Goal: Transaction & Acquisition: Purchase product/service

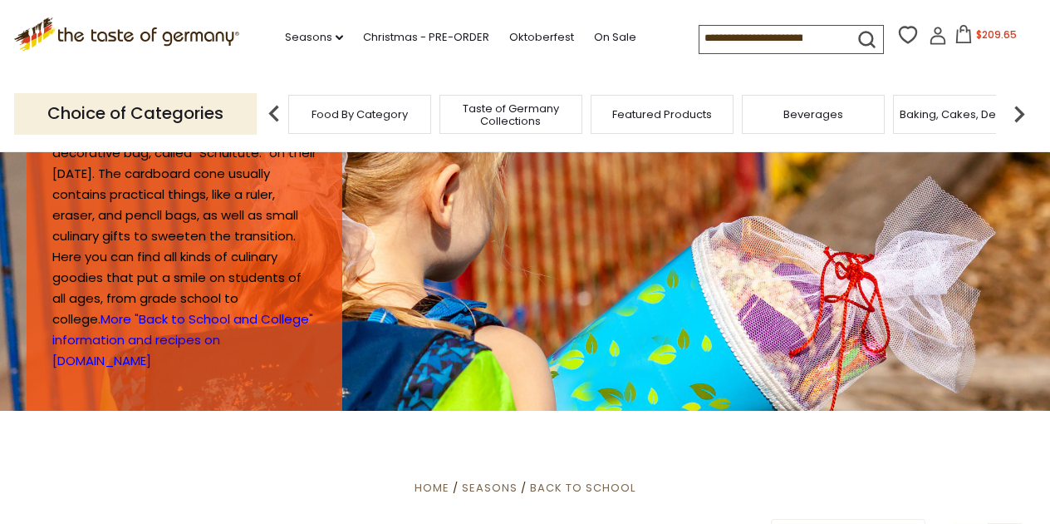
click at [955, 34] on icon at bounding box center [964, 34] width 18 height 18
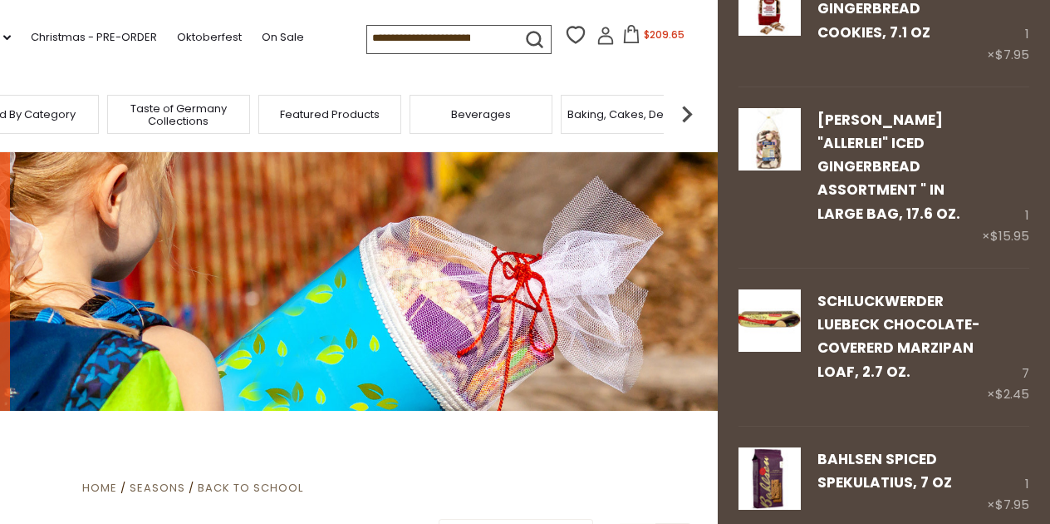
scroll to position [2230, 0]
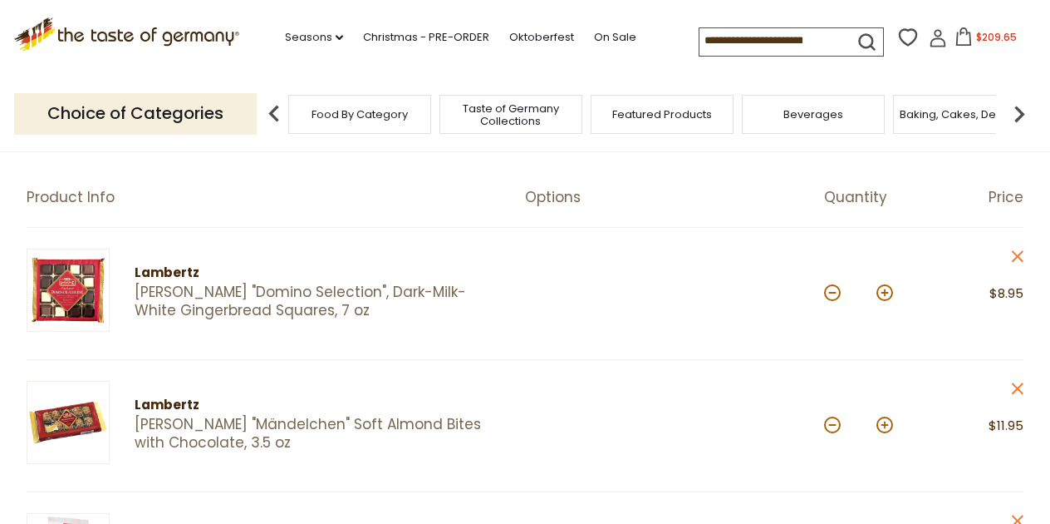
scroll to position [140, 0]
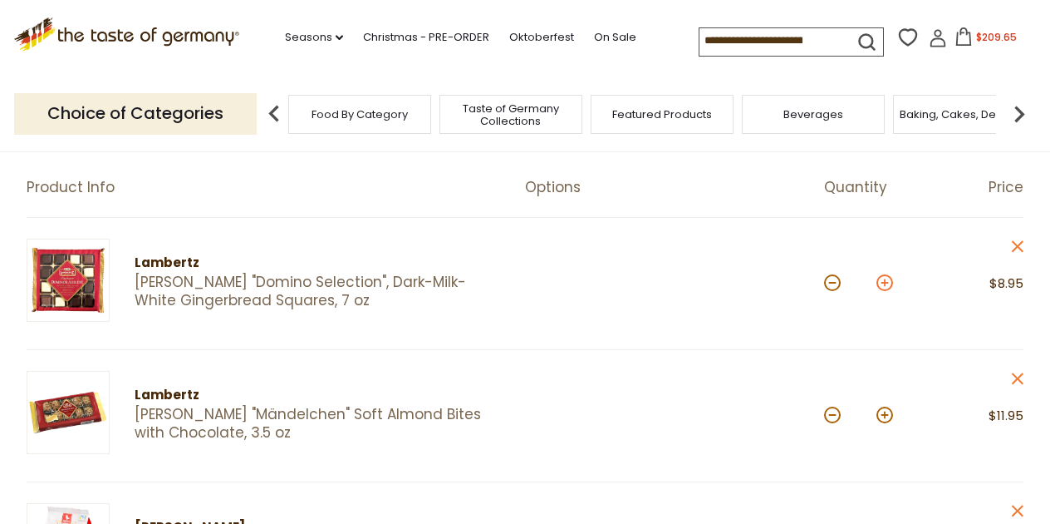
click at [886, 283] on button at bounding box center [885, 282] width 17 height 17
type input "*"
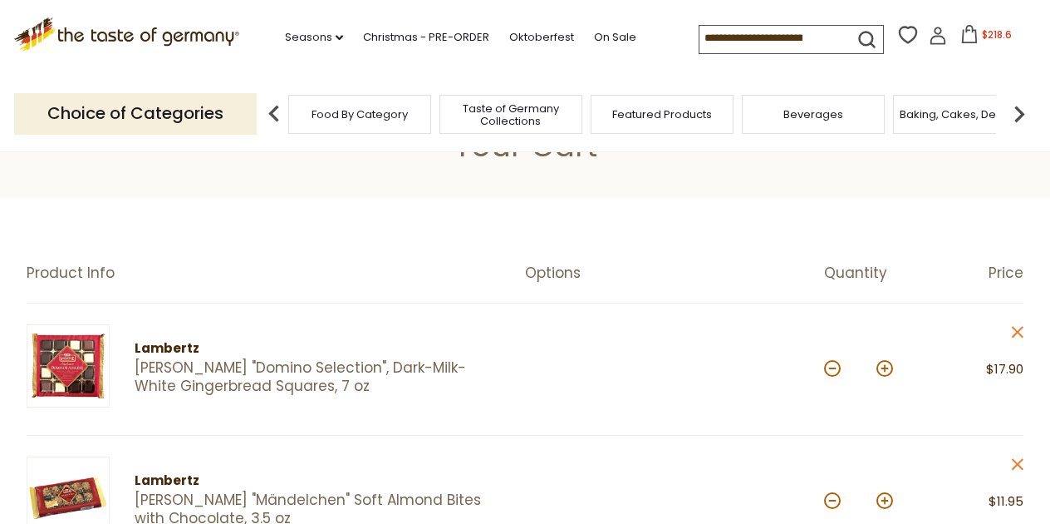
scroll to position [53, 0]
click at [835, 372] on button at bounding box center [832, 369] width 17 height 17
type input "*"
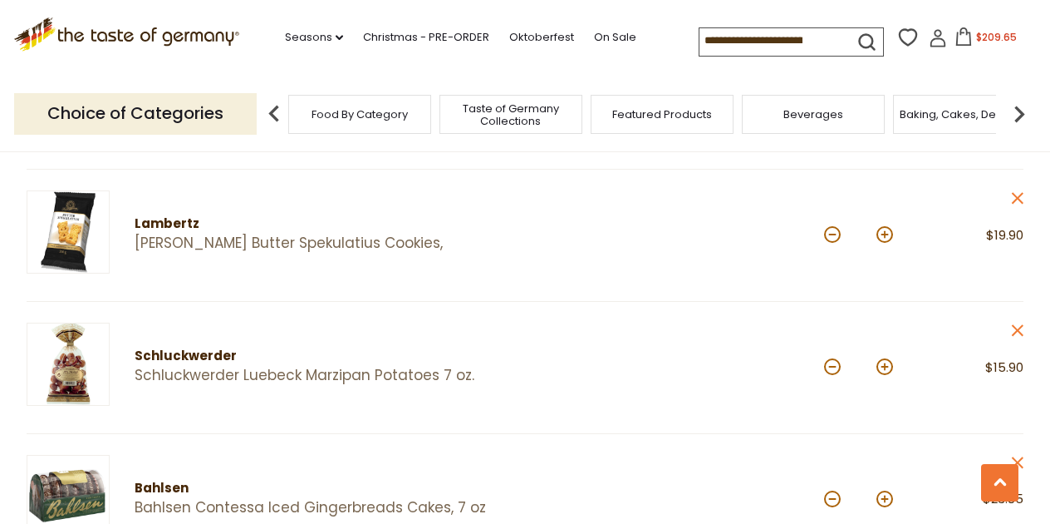
scroll to position [1116, 0]
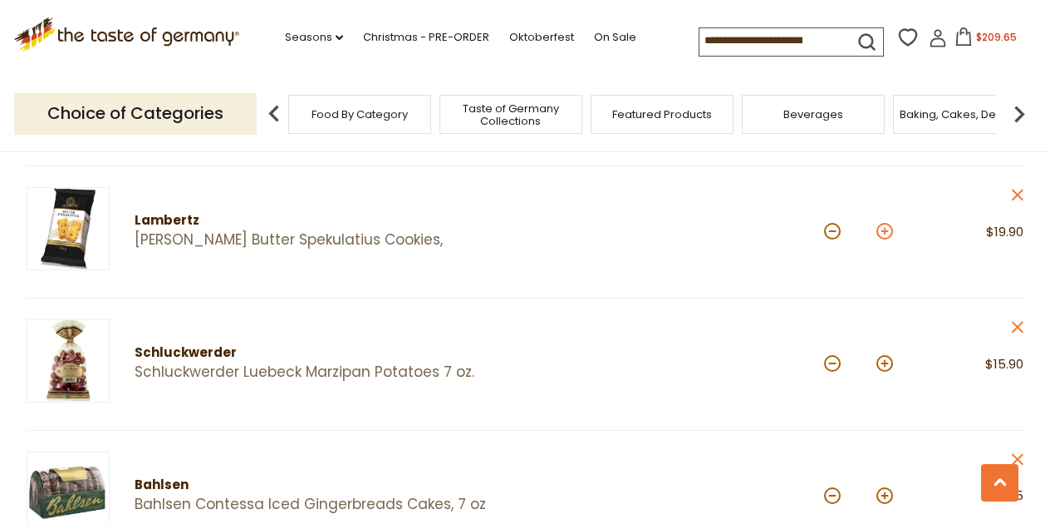
click at [885, 225] on button at bounding box center [885, 231] width 17 height 17
type input "*"
click at [718, 271] on article "Lambertz Lambertz Butter Spekulatius Cookies, Quantity: * Price: $29.85 close" at bounding box center [525, 232] width 997 height 132
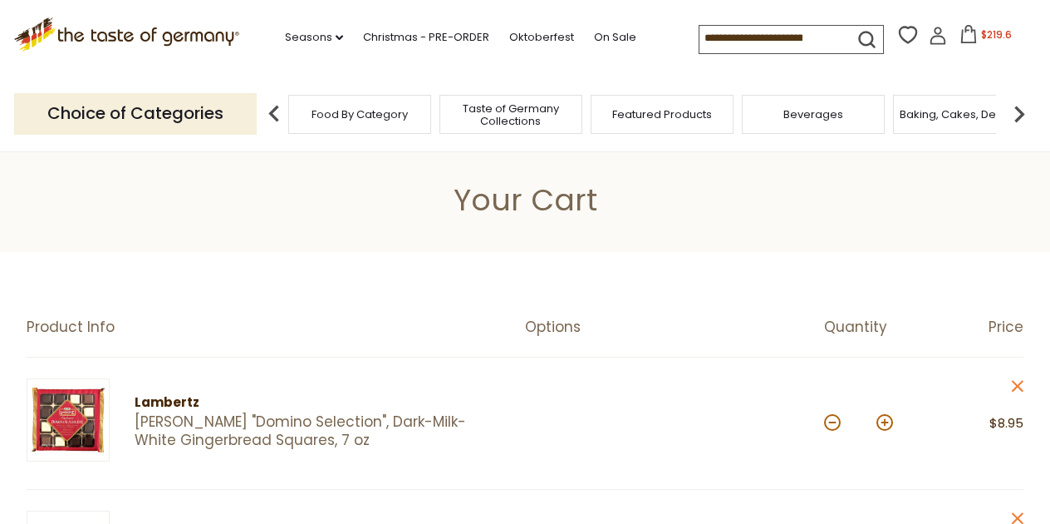
scroll to position [0, 0]
click at [382, 34] on link "Christmas - PRE-ORDER" at bounding box center [426, 37] width 126 height 18
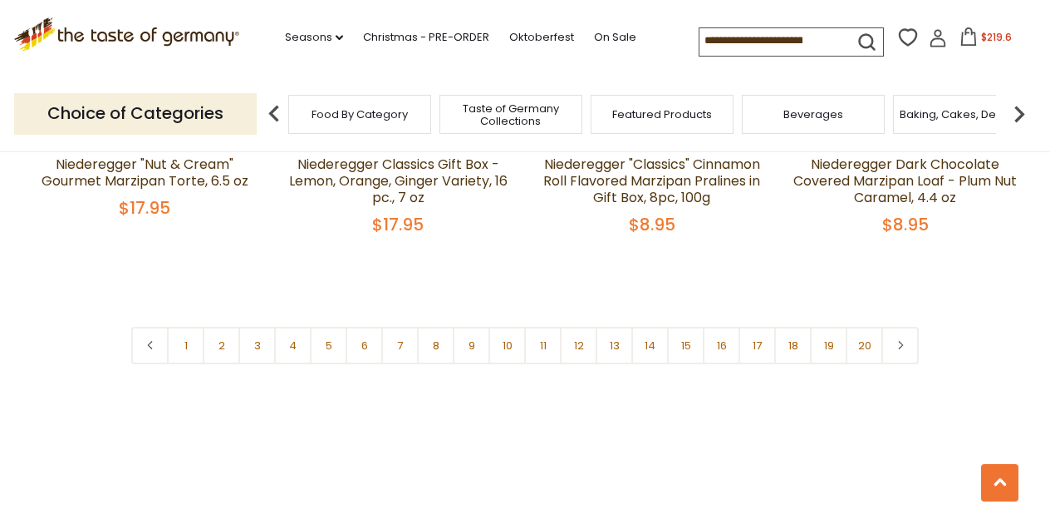
scroll to position [4038, 0]
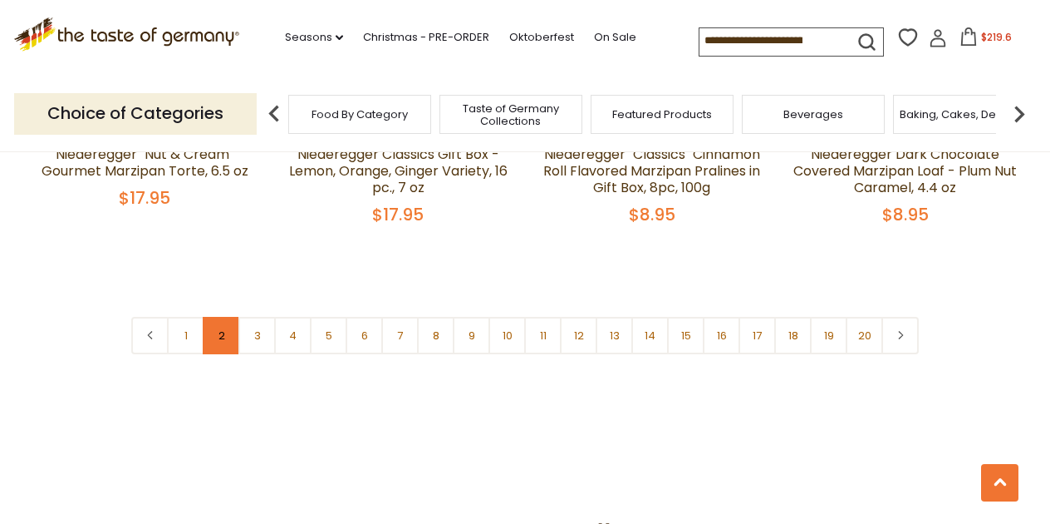
click at [219, 317] on link "2" at bounding box center [221, 335] width 37 height 37
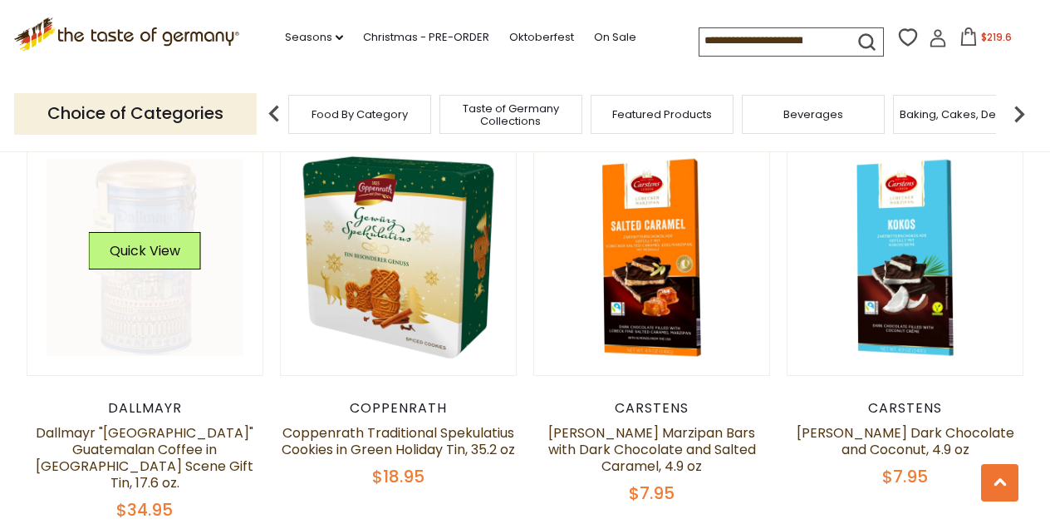
scroll to position [2122, 0]
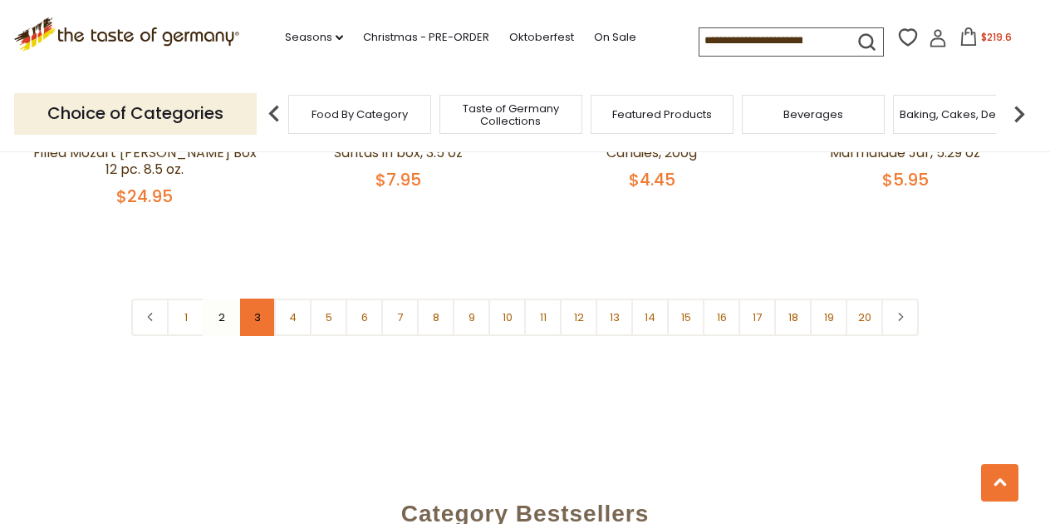
click at [259, 298] on link "3" at bounding box center [256, 316] width 37 height 37
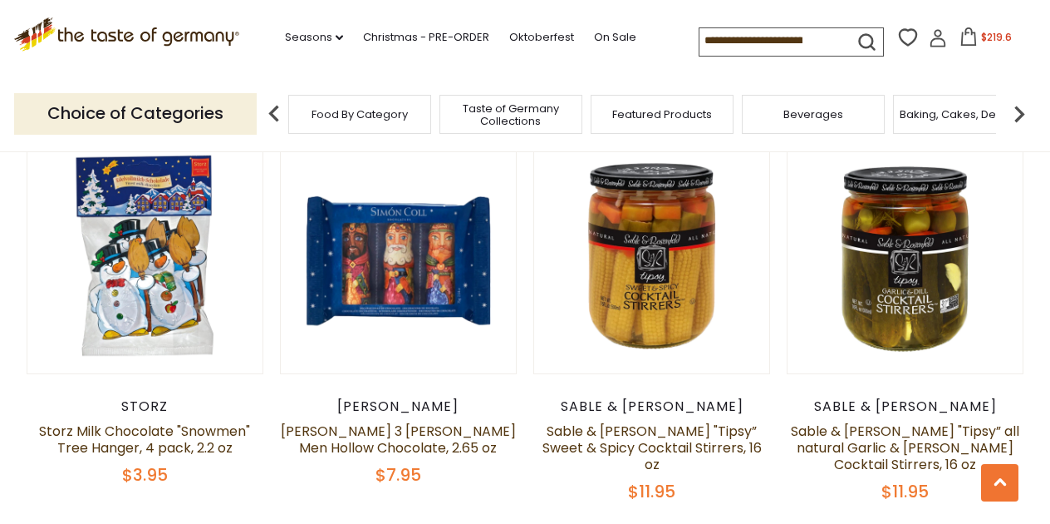
scroll to position [3746, 0]
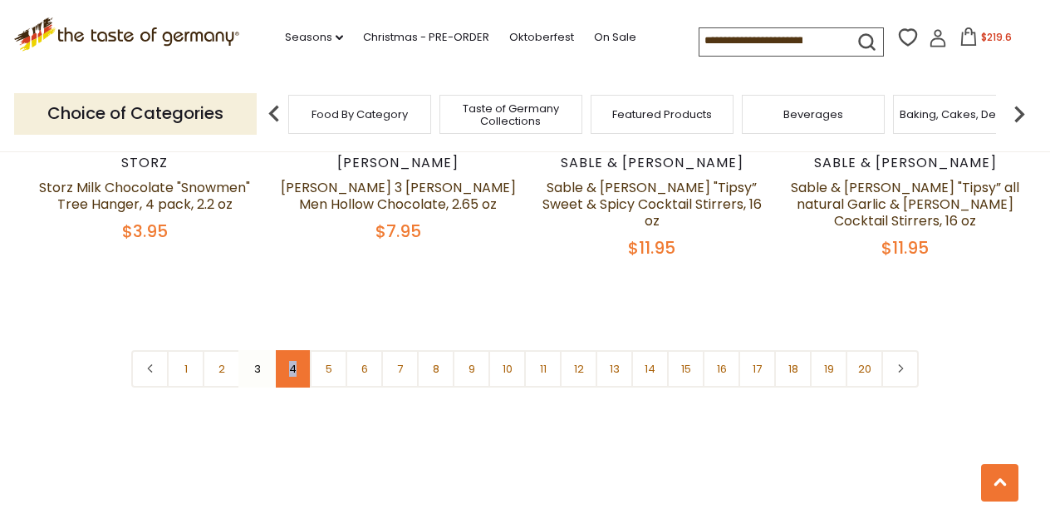
click at [293, 350] on link "4" at bounding box center [292, 368] width 37 height 37
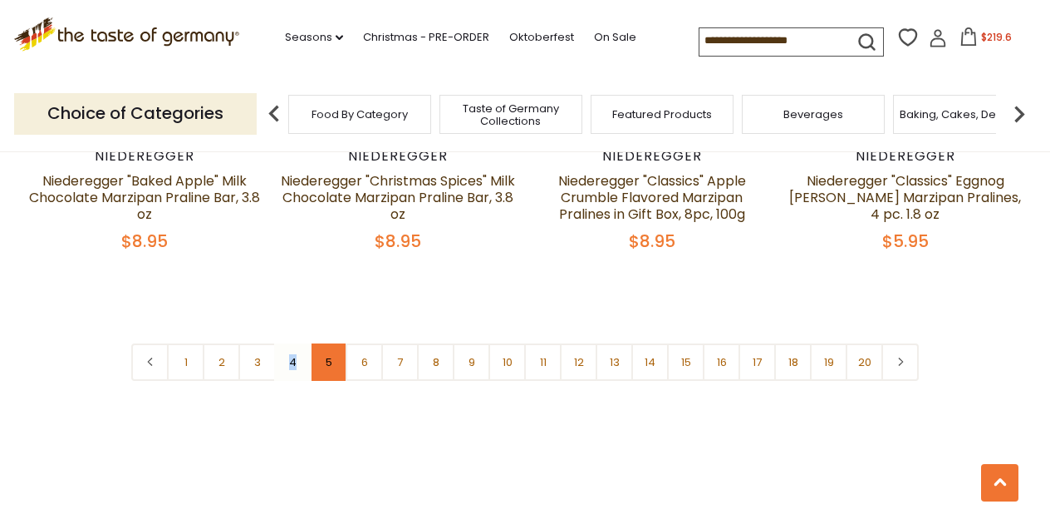
scroll to position [4029, 0]
click at [332, 342] on link "5" at bounding box center [328, 360] width 37 height 37
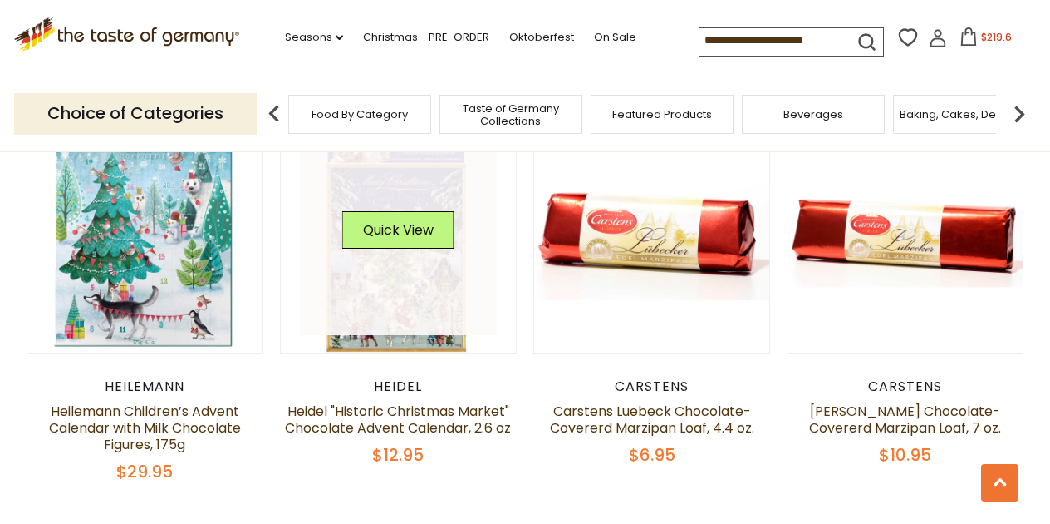
scroll to position [1307, 0]
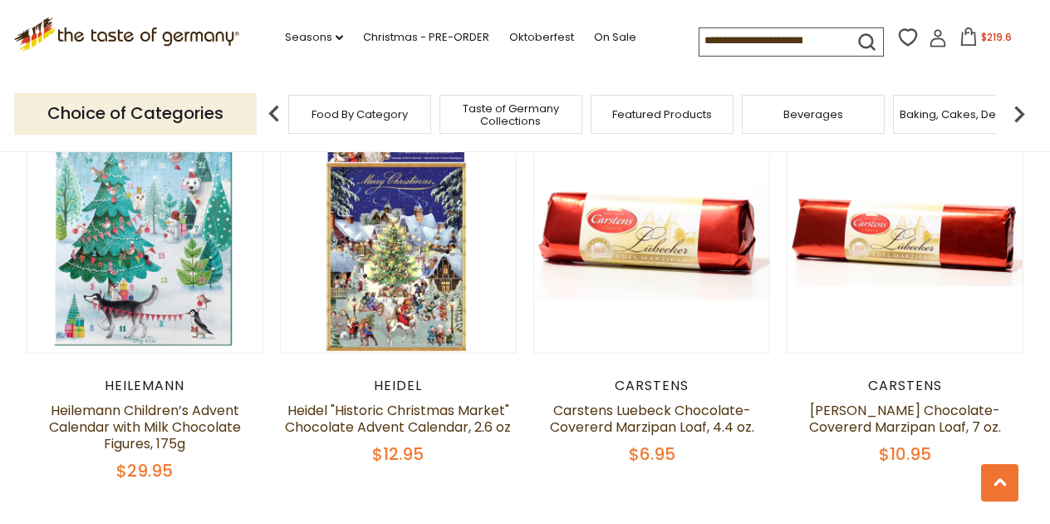
click at [960, 37] on icon at bounding box center [969, 36] width 18 height 18
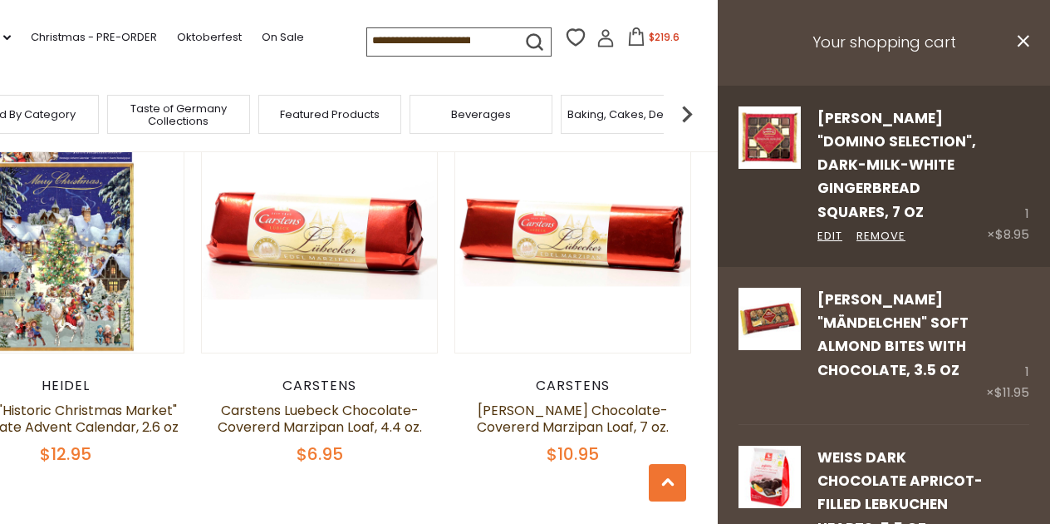
scroll to position [0, 0]
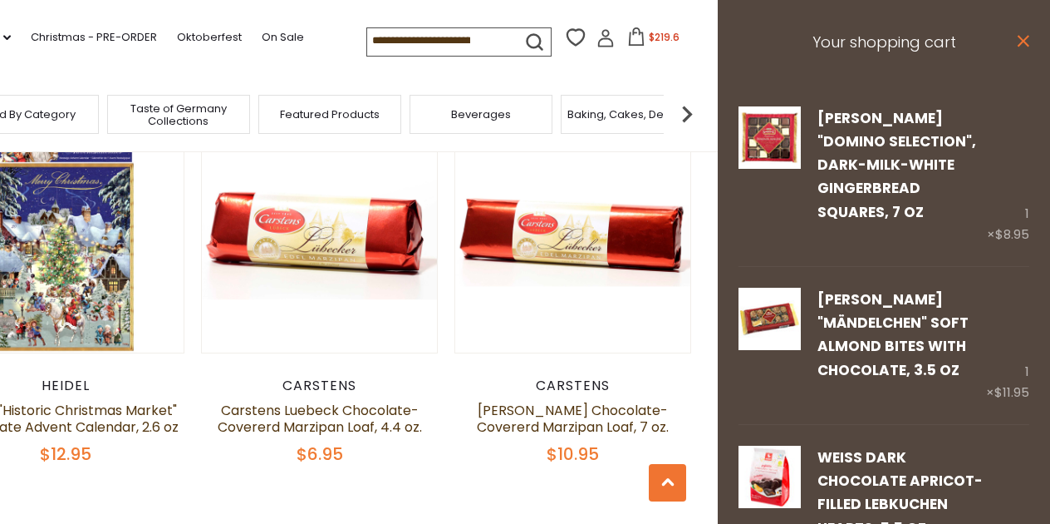
click at [1024, 41] on icon at bounding box center [1024, 41] width 12 height 12
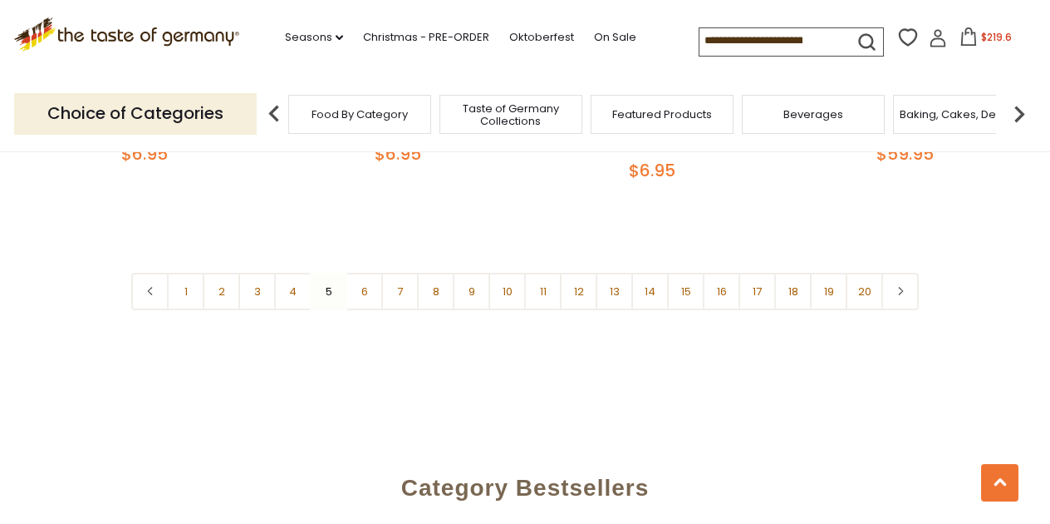
scroll to position [4092, 0]
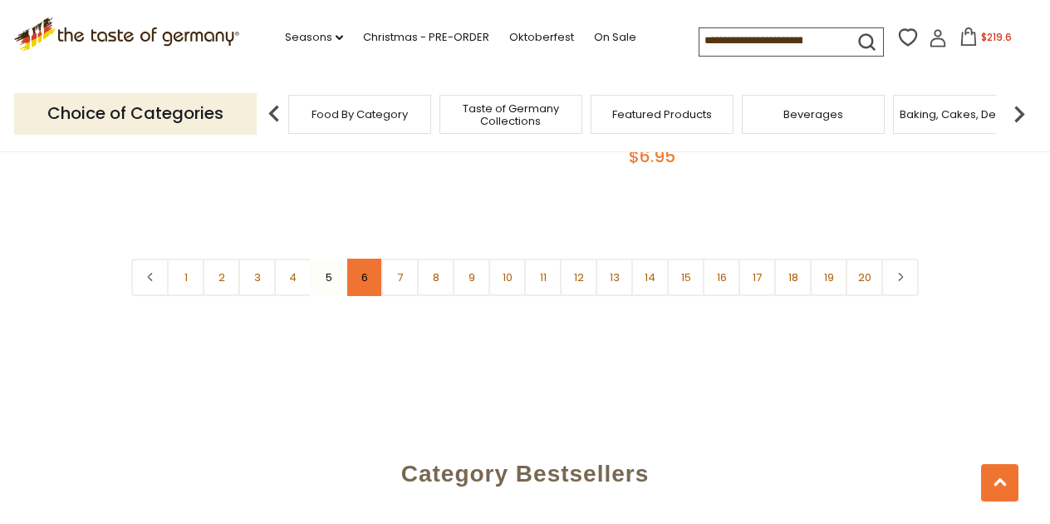
click at [364, 264] on link "6" at bounding box center [364, 276] width 37 height 37
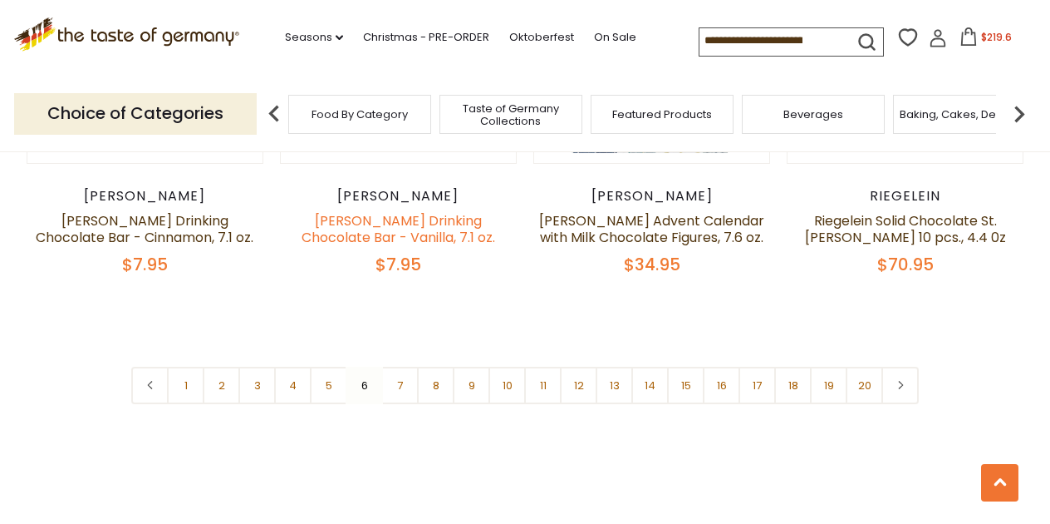
scroll to position [3976, 0]
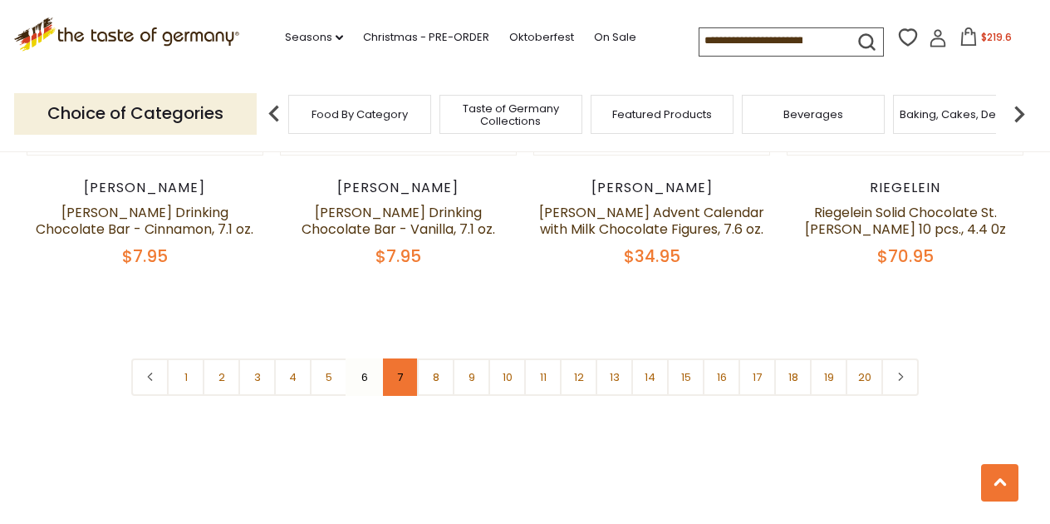
click at [401, 358] on link "7" at bounding box center [399, 376] width 37 height 37
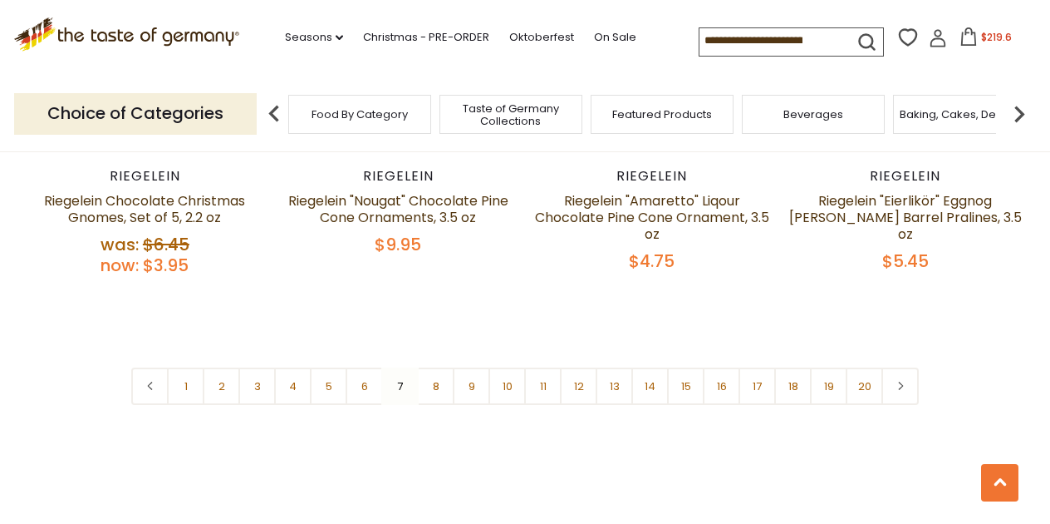
scroll to position [3988, 0]
click at [440, 366] on link "8" at bounding box center [435, 384] width 37 height 37
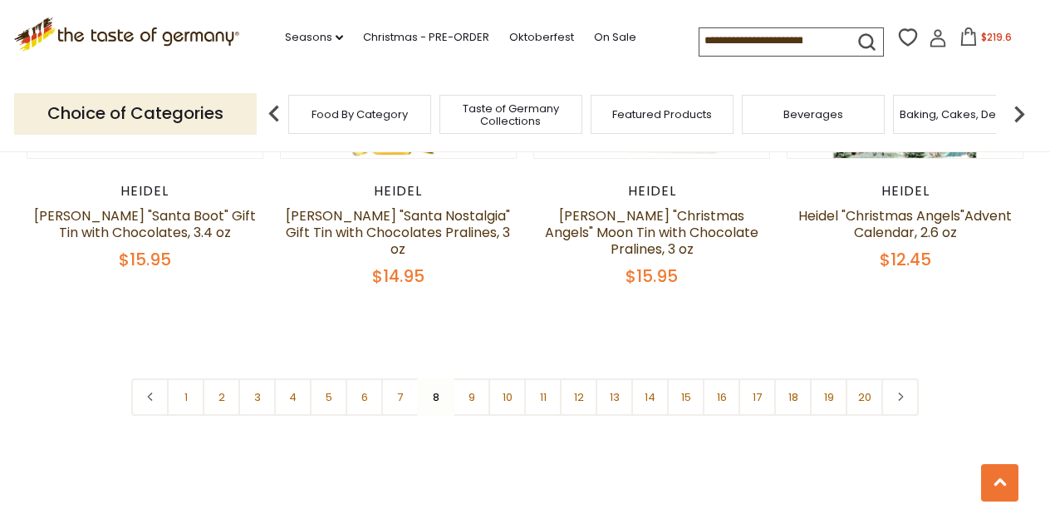
scroll to position [3982, 0]
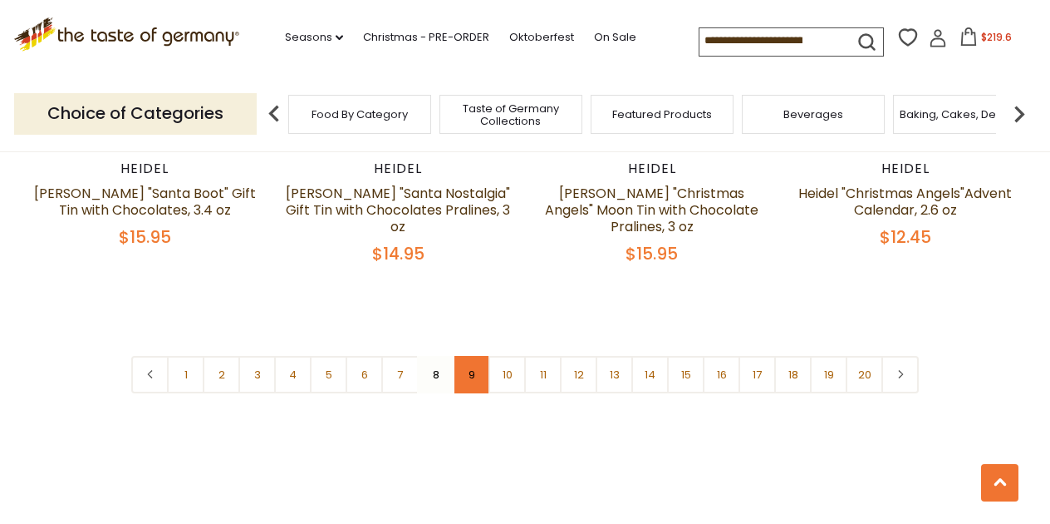
click at [472, 356] on link "9" at bounding box center [471, 374] width 37 height 37
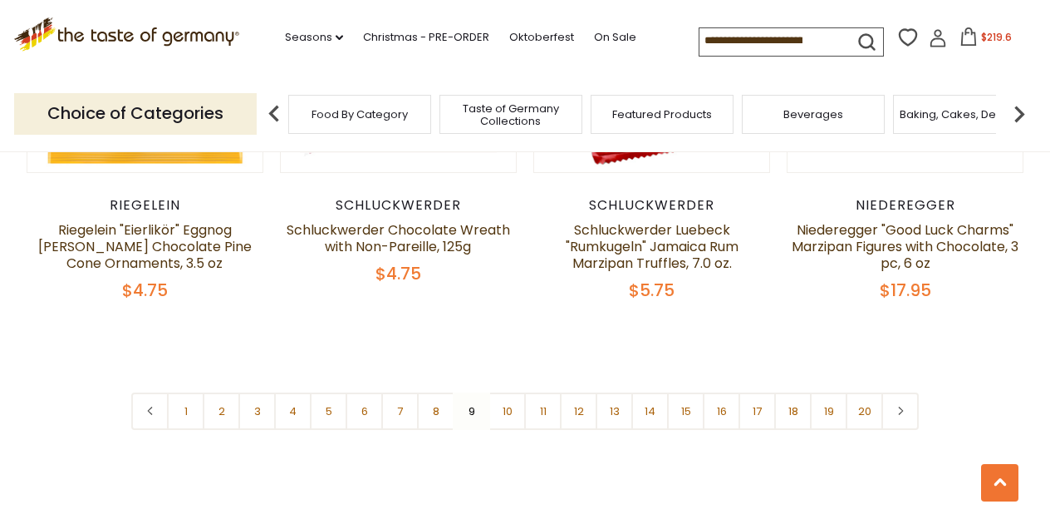
scroll to position [4017, 0]
click at [509, 391] on link "10" at bounding box center [507, 409] width 37 height 37
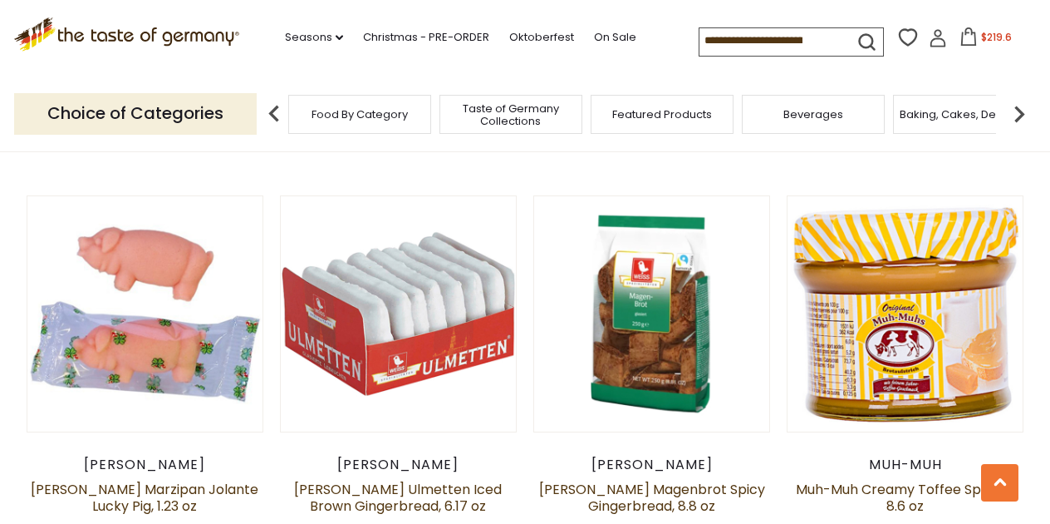
scroll to position [2939, 0]
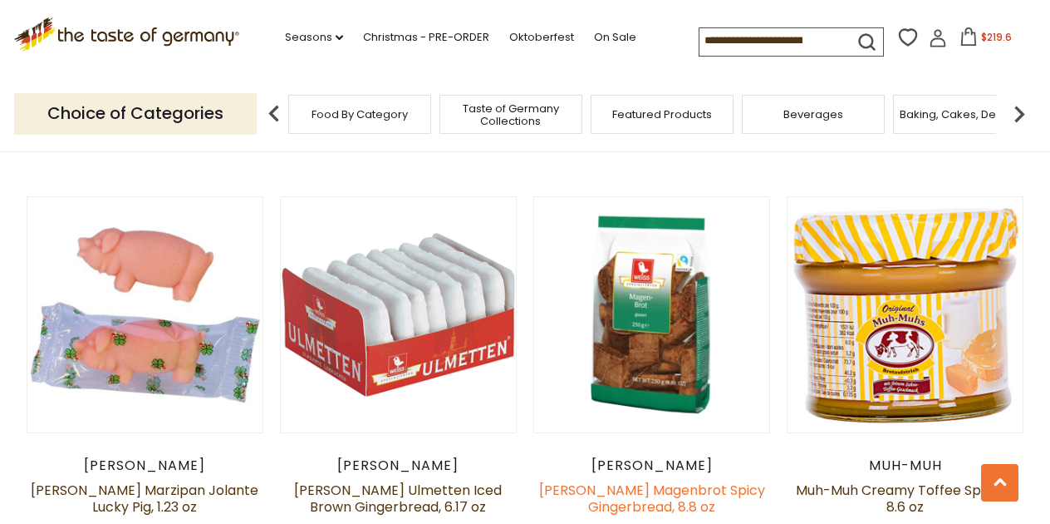
click at [643, 480] on link "Weiss Magenbrot Spicy Gingerbread, 8.8 oz" at bounding box center [652, 498] width 226 height 36
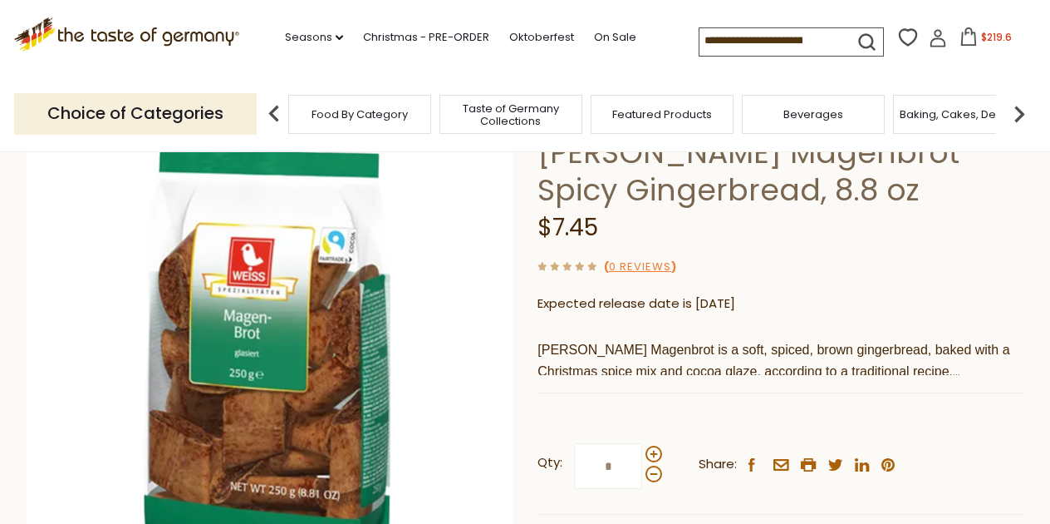
scroll to position [126, 0]
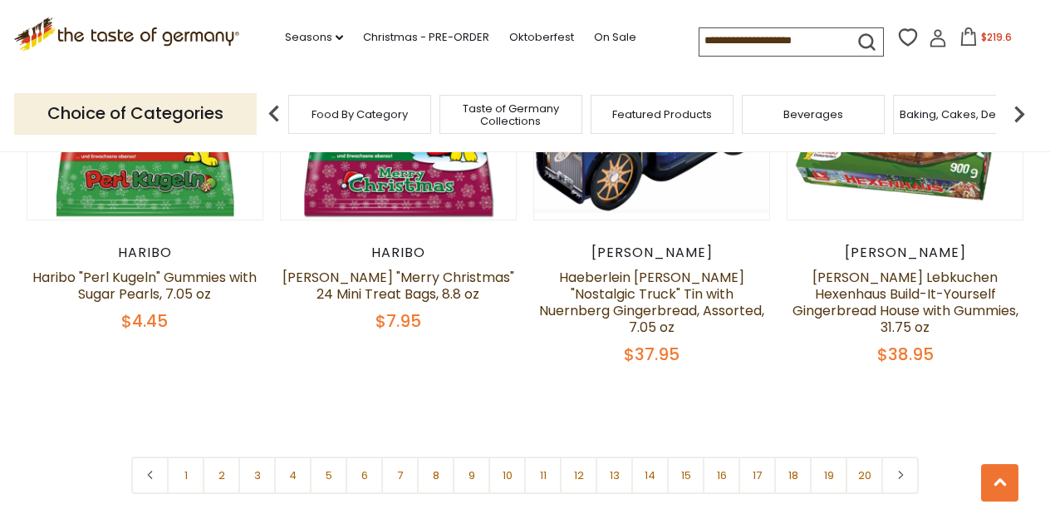
scroll to position [3966, 0]
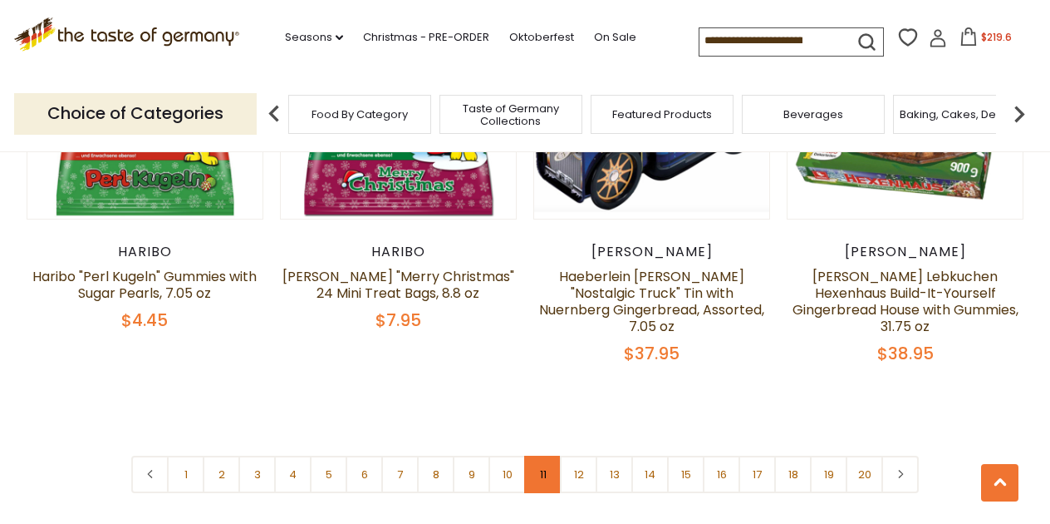
click at [543, 455] on link "11" at bounding box center [542, 473] width 37 height 37
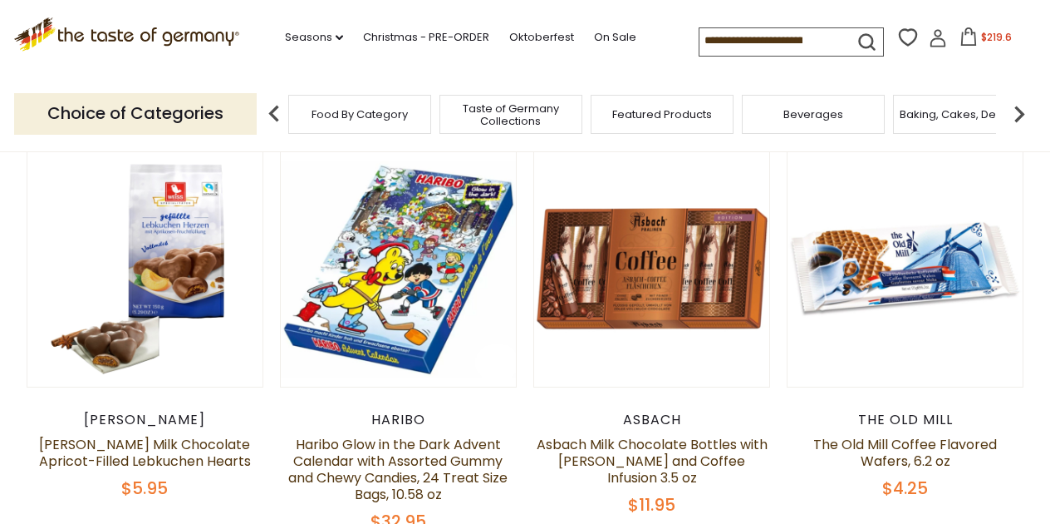
scroll to position [442, 0]
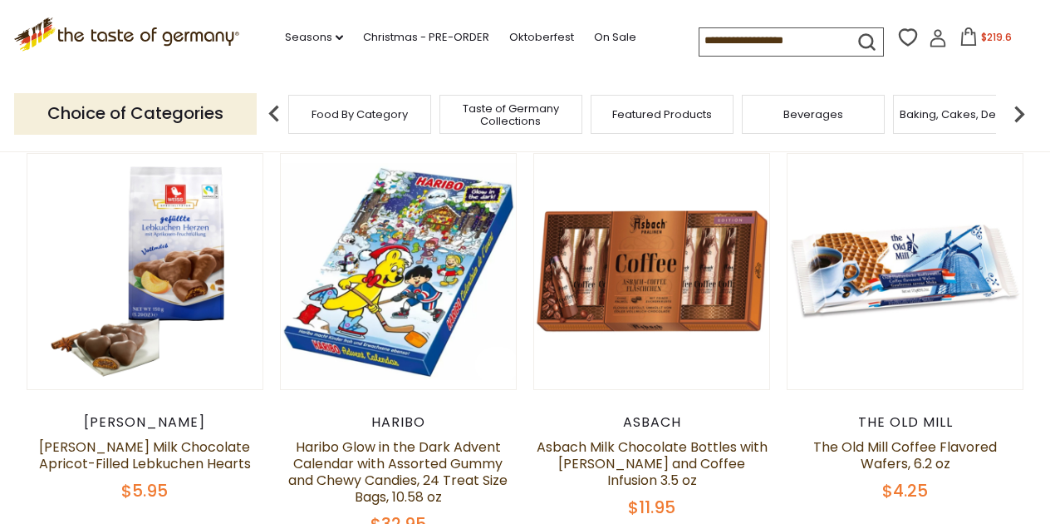
click at [981, 33] on span "$219.6" at bounding box center [996, 37] width 31 height 14
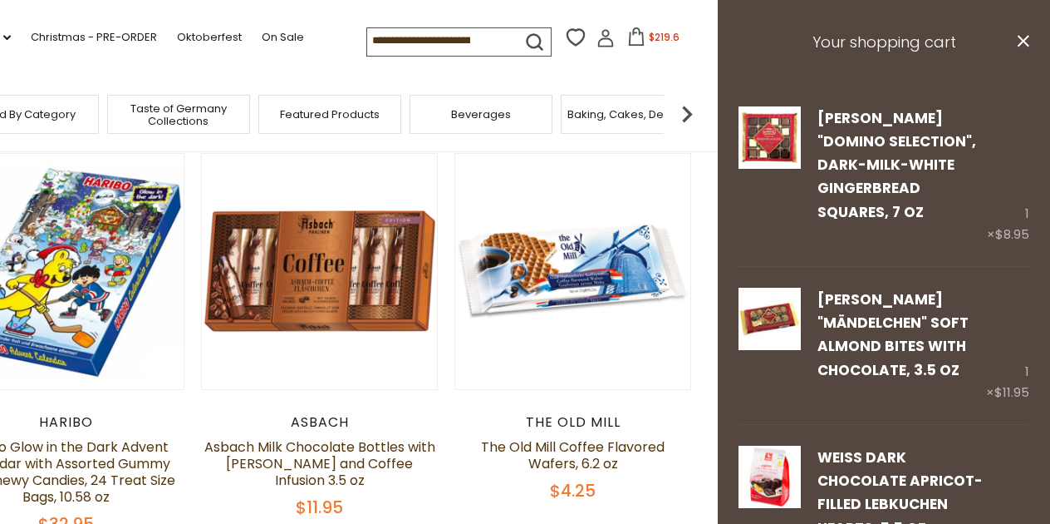
scroll to position [0, 0]
click at [1025, 42] on icon at bounding box center [1024, 41] width 12 height 12
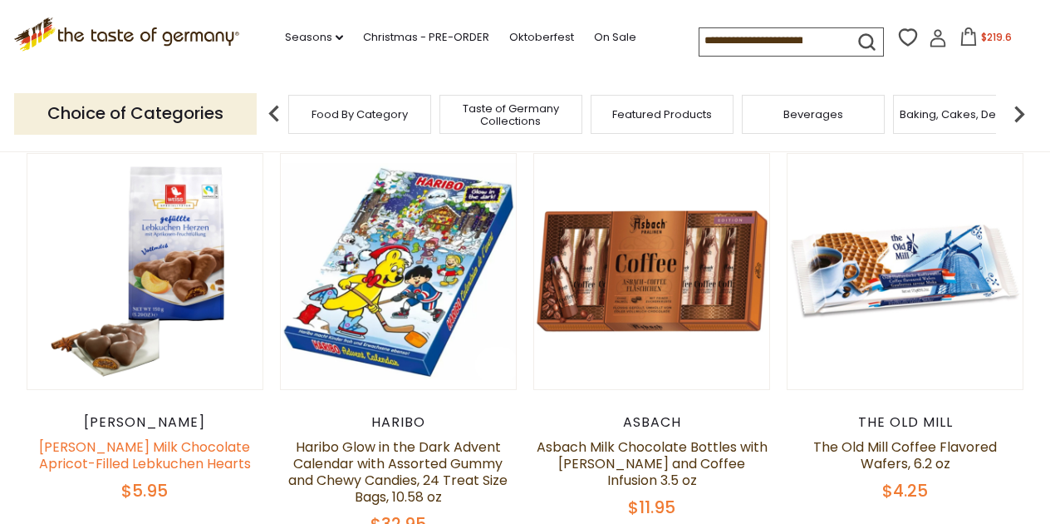
click at [194, 445] on link "Weiss Milk Chocolate Apricot-Filled Lebkuchen Hearts" at bounding box center [145, 455] width 212 height 36
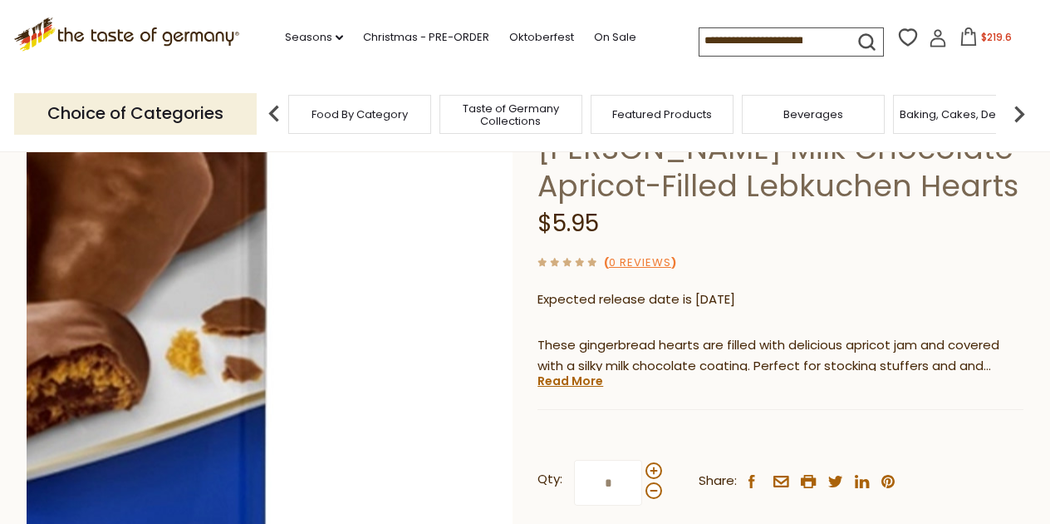
scroll to position [130, 0]
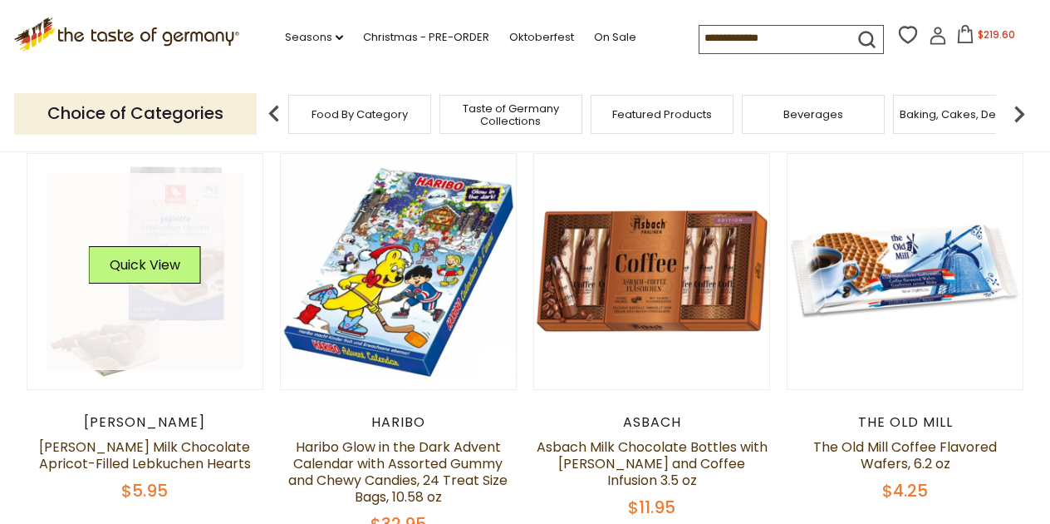
scroll to position [442, 0]
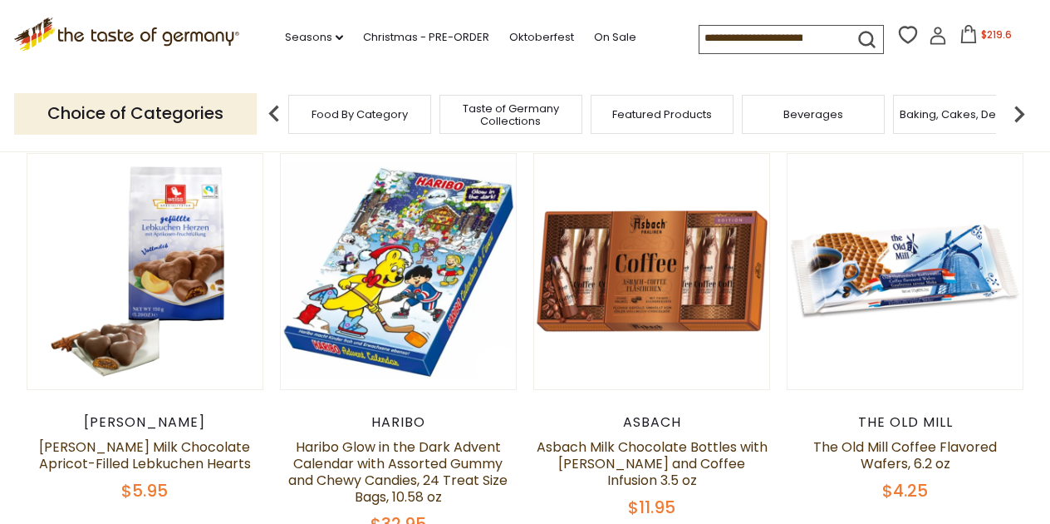
click at [981, 33] on span "$219.6" at bounding box center [996, 34] width 31 height 14
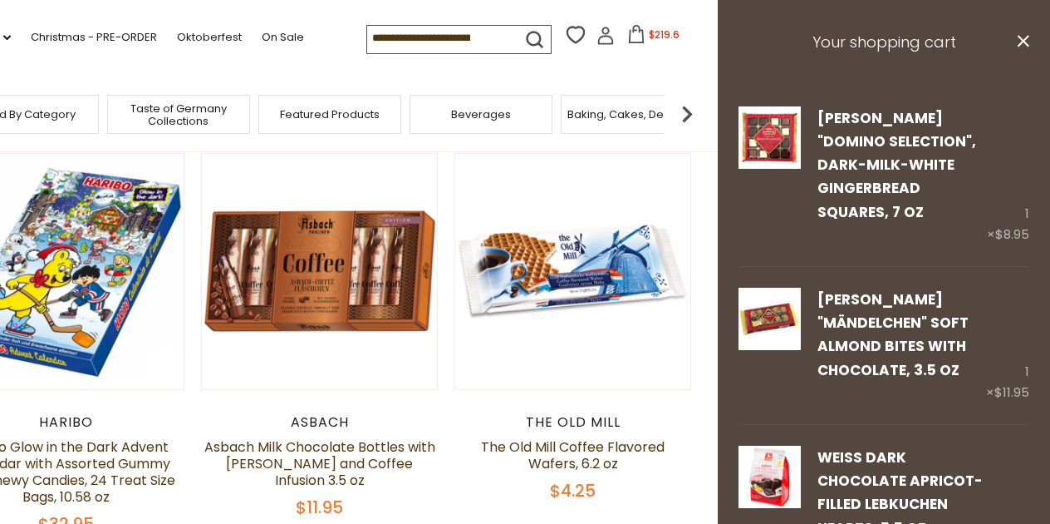
scroll to position [0, 0]
click at [1020, 40] on icon "close" at bounding box center [1023, 41] width 12 height 12
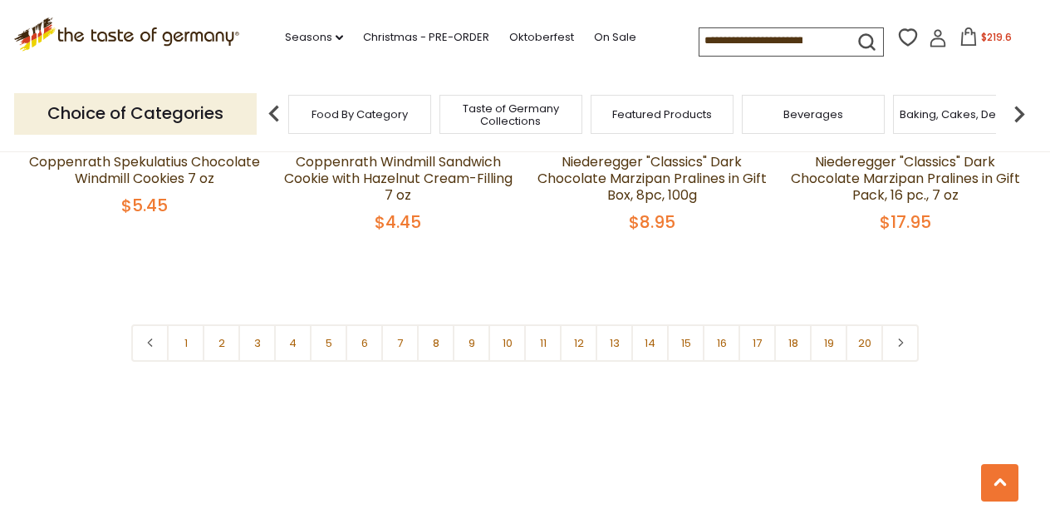
scroll to position [4080, 0]
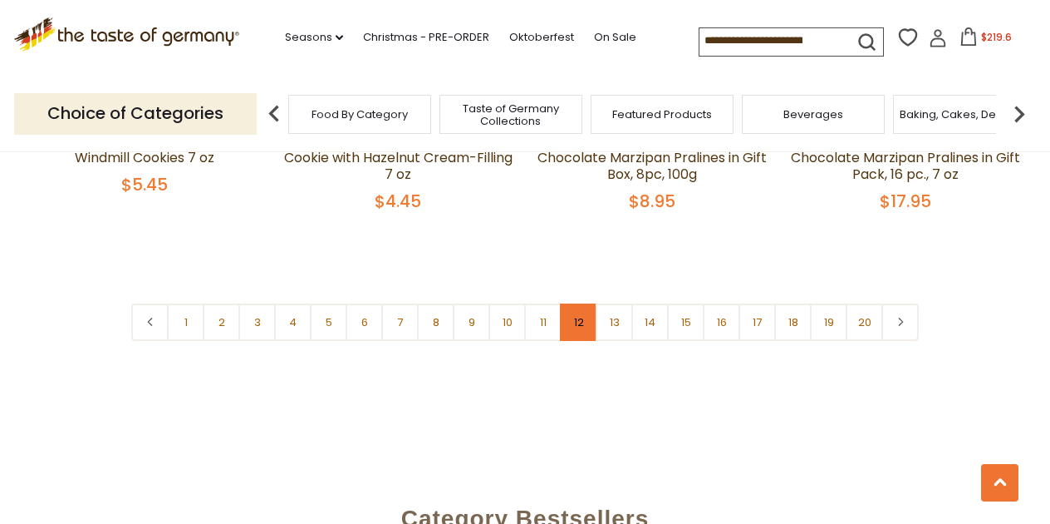
click at [575, 311] on link "12" at bounding box center [578, 321] width 37 height 37
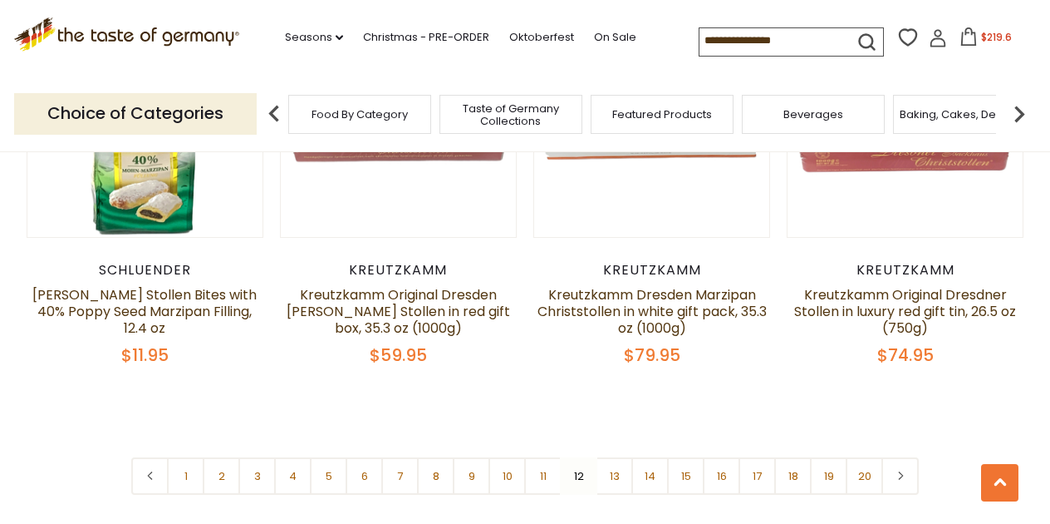
scroll to position [3922, 0]
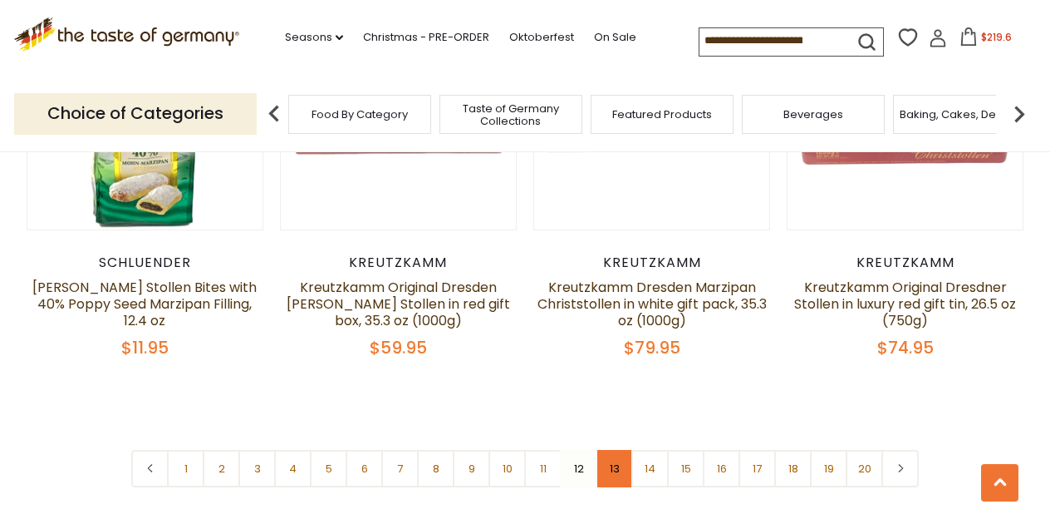
click at [613, 450] on link "13" at bounding box center [614, 468] width 37 height 37
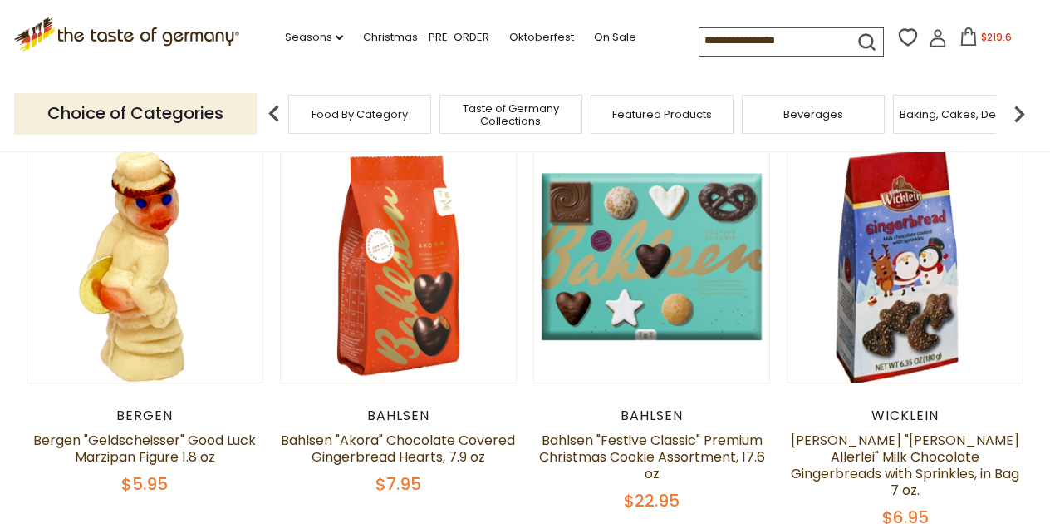
scroll to position [443, 0]
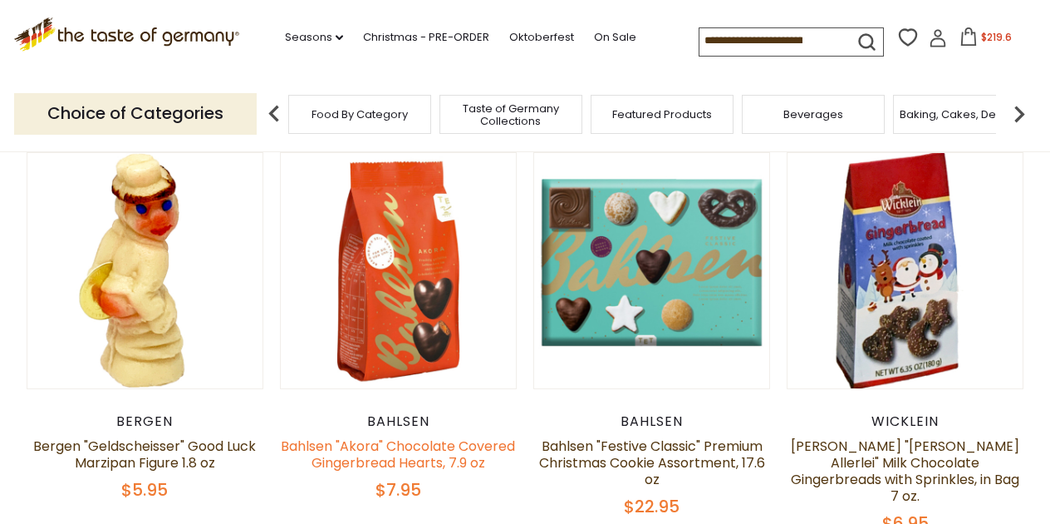
click at [471, 444] on link "Bahlsen "Akora" Chocolate Covered Gingerbread Hearts, 7.9 oz" at bounding box center [398, 454] width 234 height 36
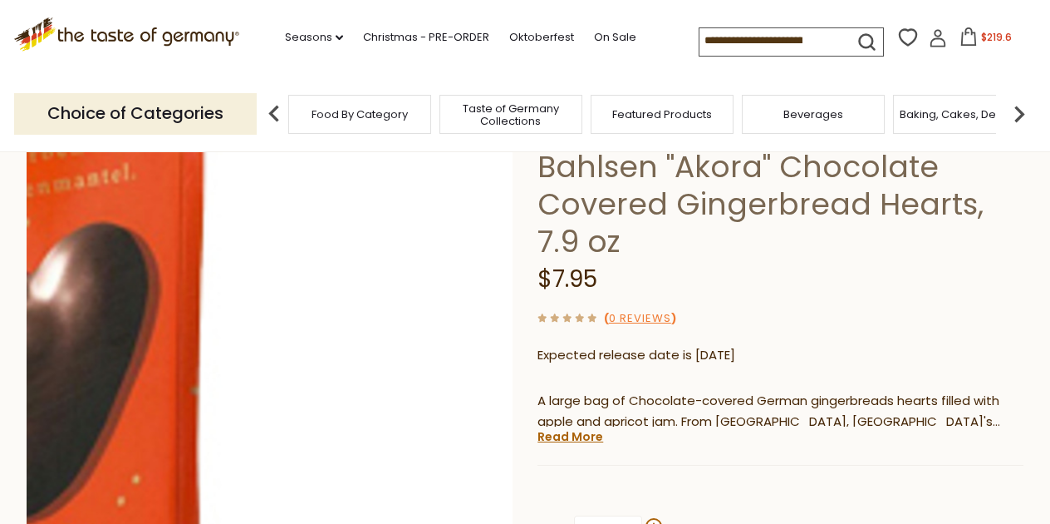
scroll to position [111, 0]
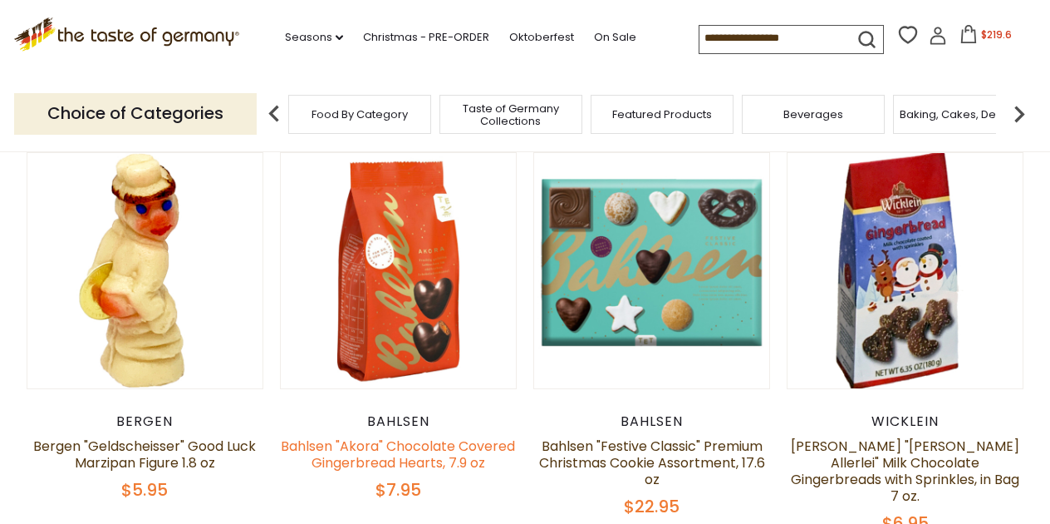
click at [396, 441] on link "Bahlsen "Akora" Chocolate Covered Gingerbread Hearts, 7.9 oz" at bounding box center [398, 454] width 234 height 36
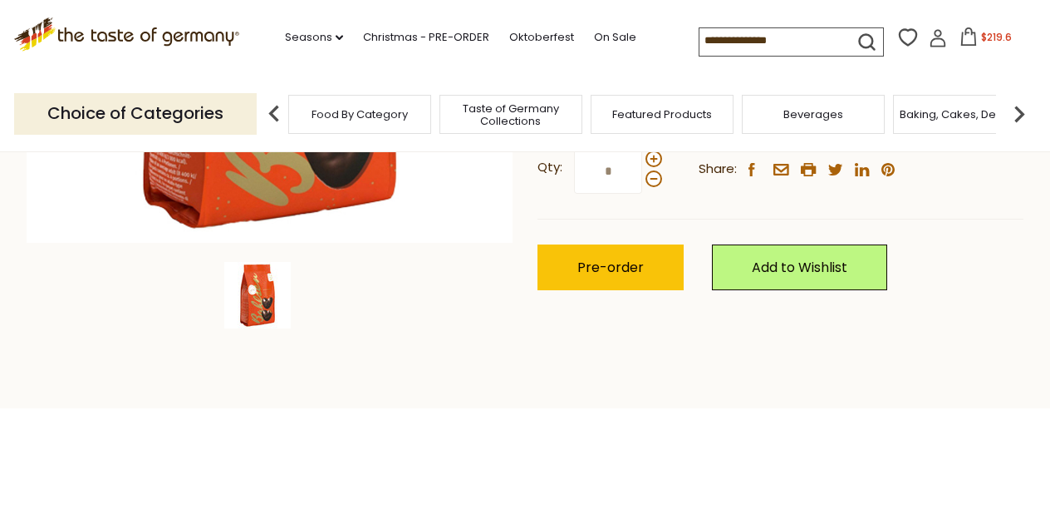
scroll to position [480, 0]
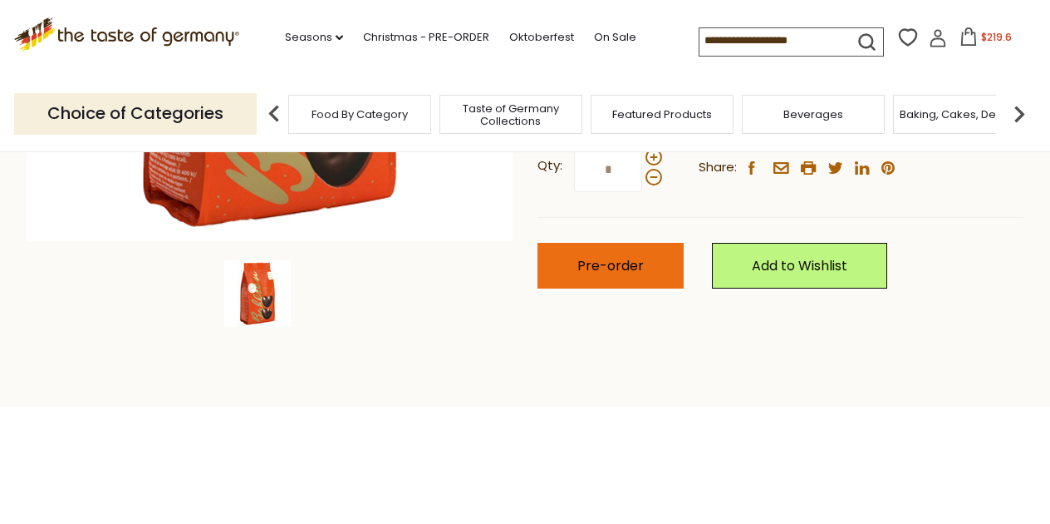
click at [642, 273] on button "Pre-order" at bounding box center [611, 266] width 146 height 46
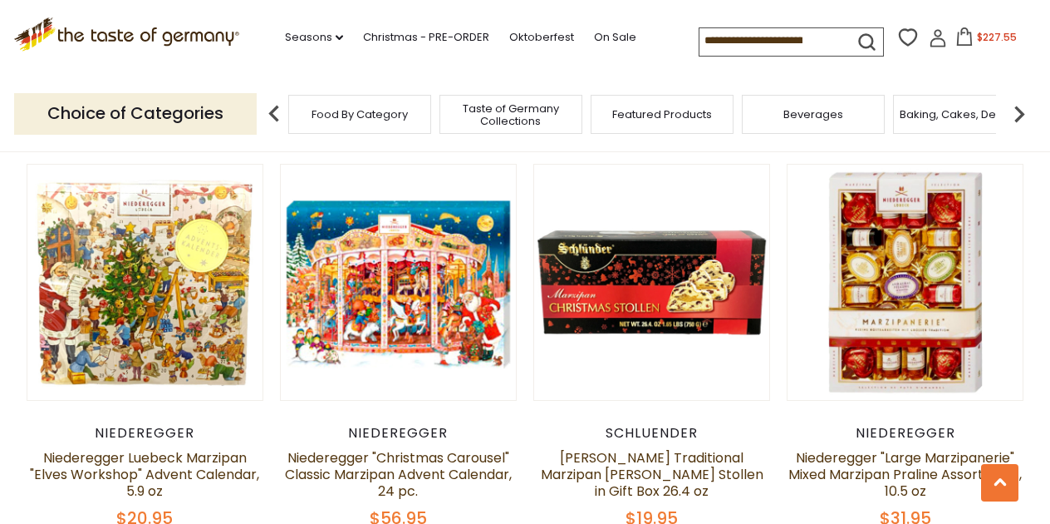
scroll to position [1277, 0]
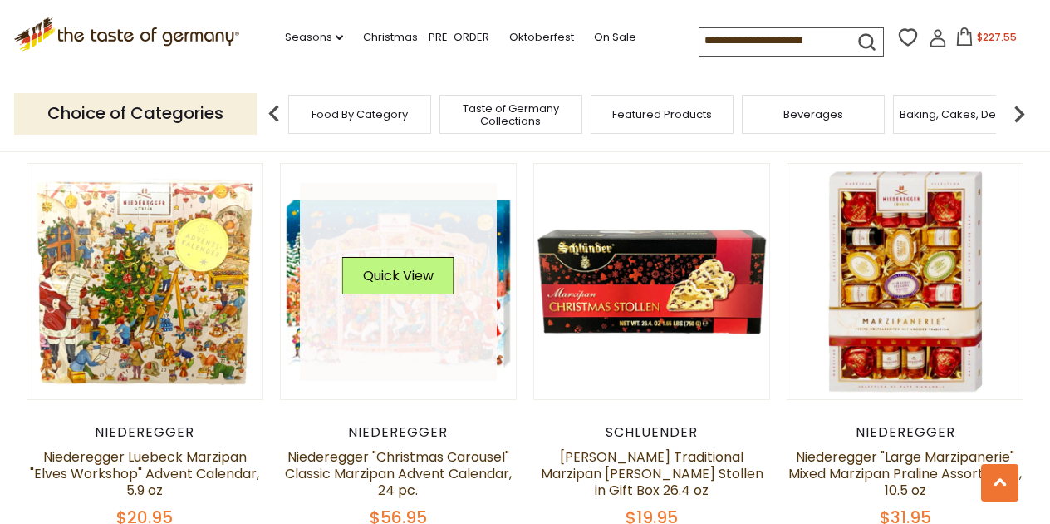
click at [305, 183] on link at bounding box center [399, 282] width 198 height 198
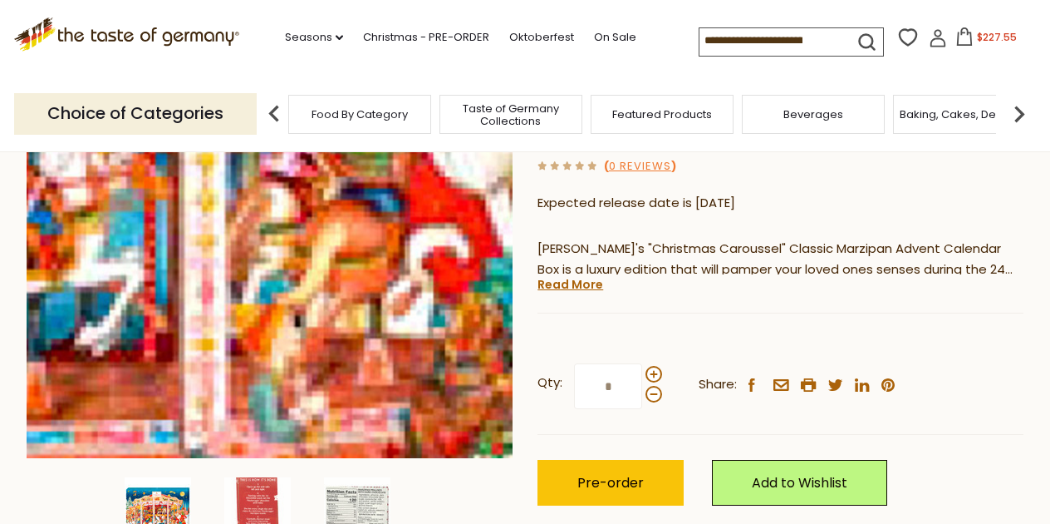
scroll to position [267, 0]
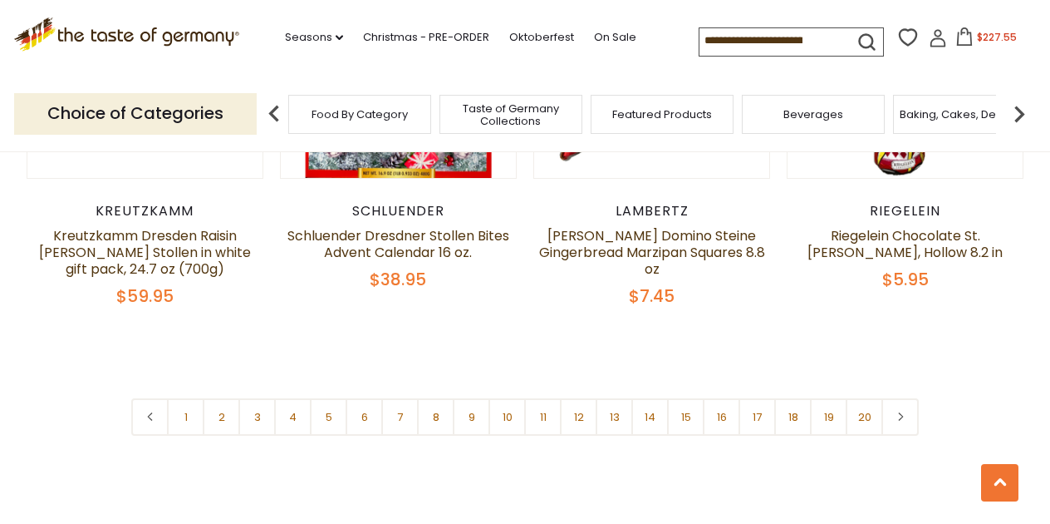
scroll to position [4011, 0]
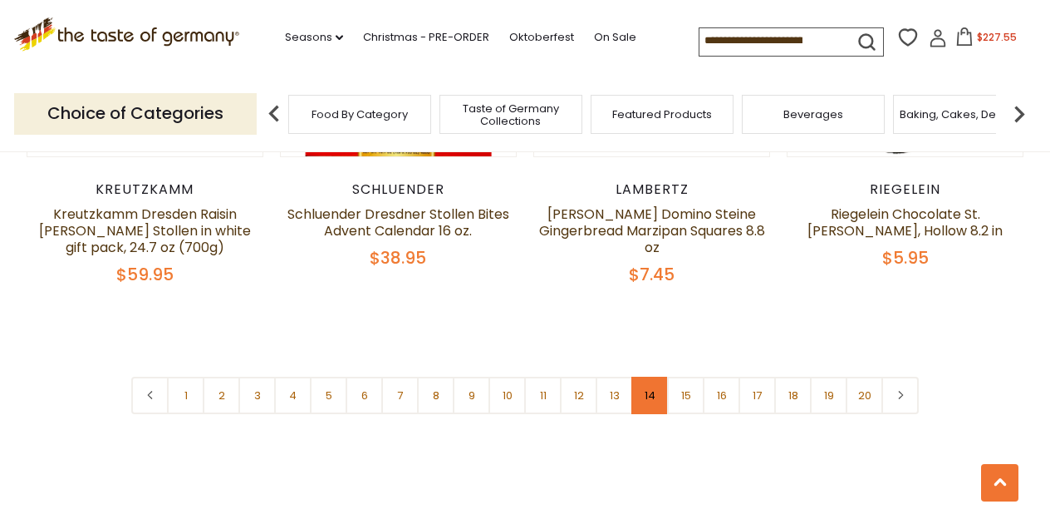
click at [652, 376] on link "14" at bounding box center [650, 394] width 37 height 37
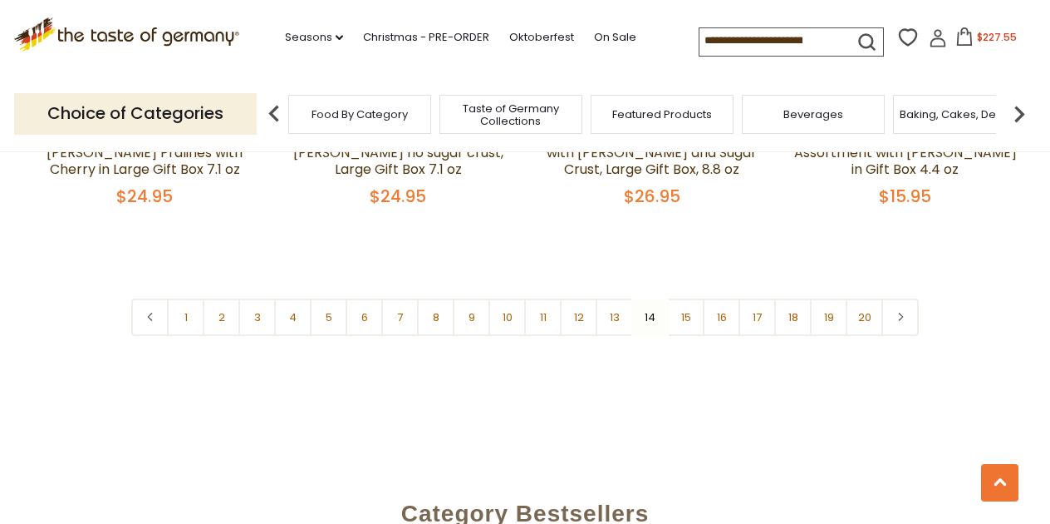
scroll to position [4077, 0]
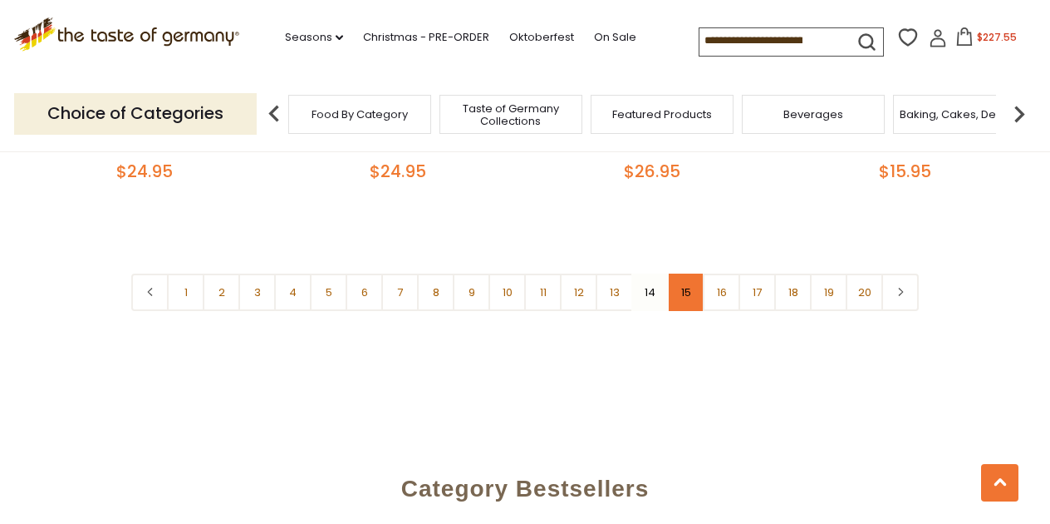
click at [684, 288] on link "15" at bounding box center [685, 291] width 37 height 37
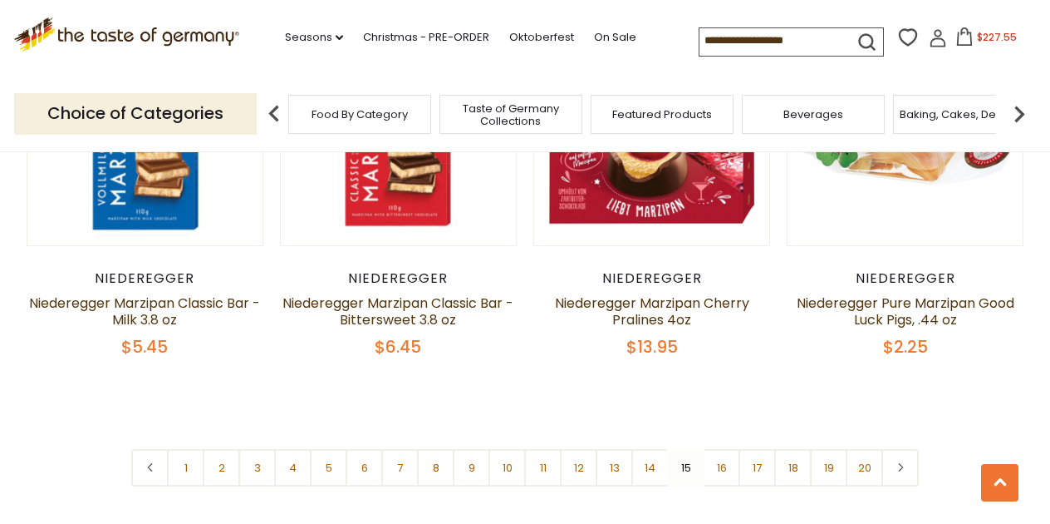
scroll to position [3923, 0]
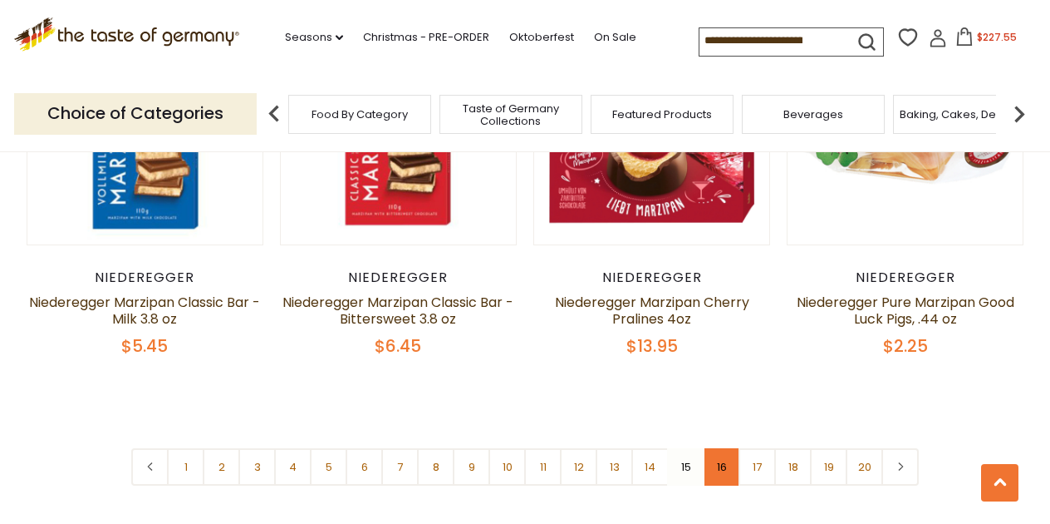
click at [725, 448] on link "16" at bounding box center [721, 466] width 37 height 37
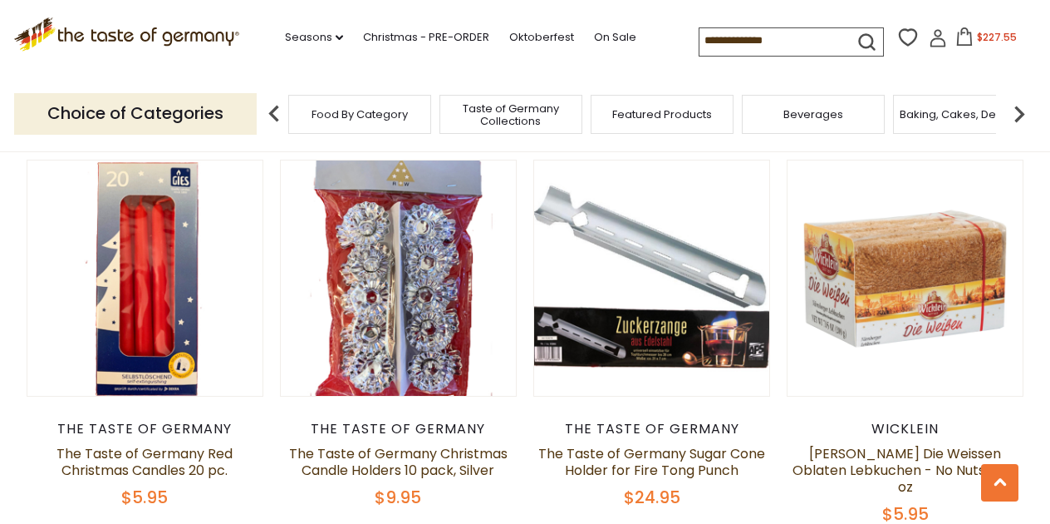
scroll to position [2847, 0]
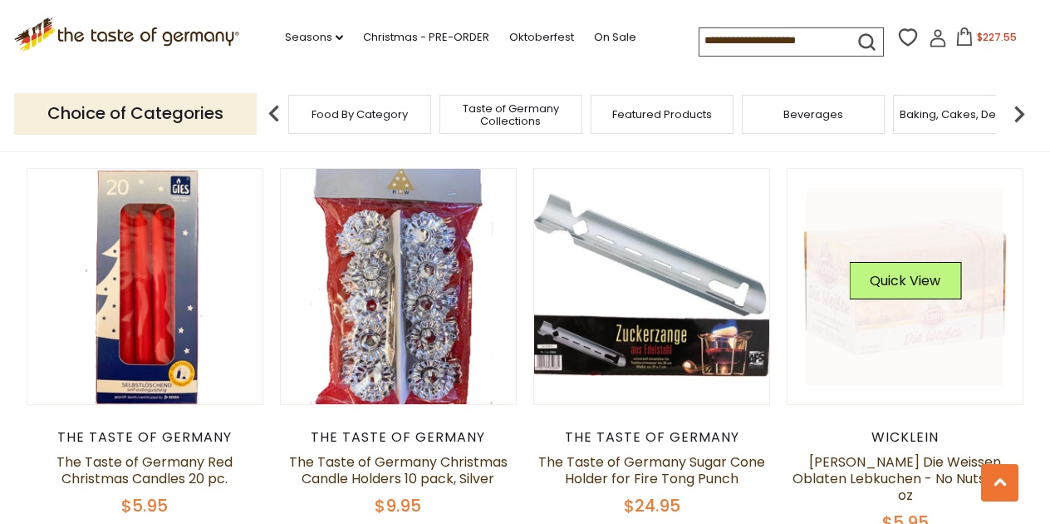
click at [868, 316] on link at bounding box center [906, 287] width 198 height 198
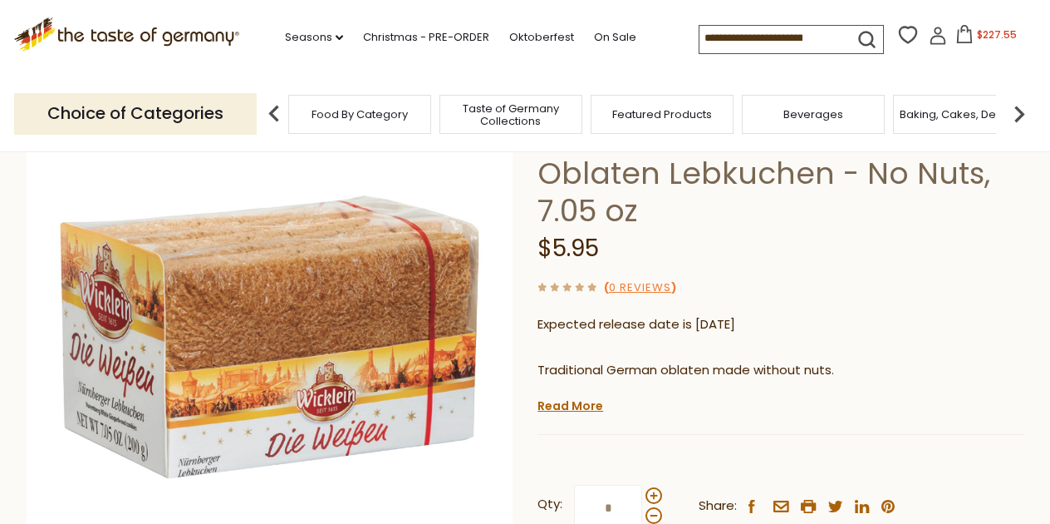
scroll to position [143, 0]
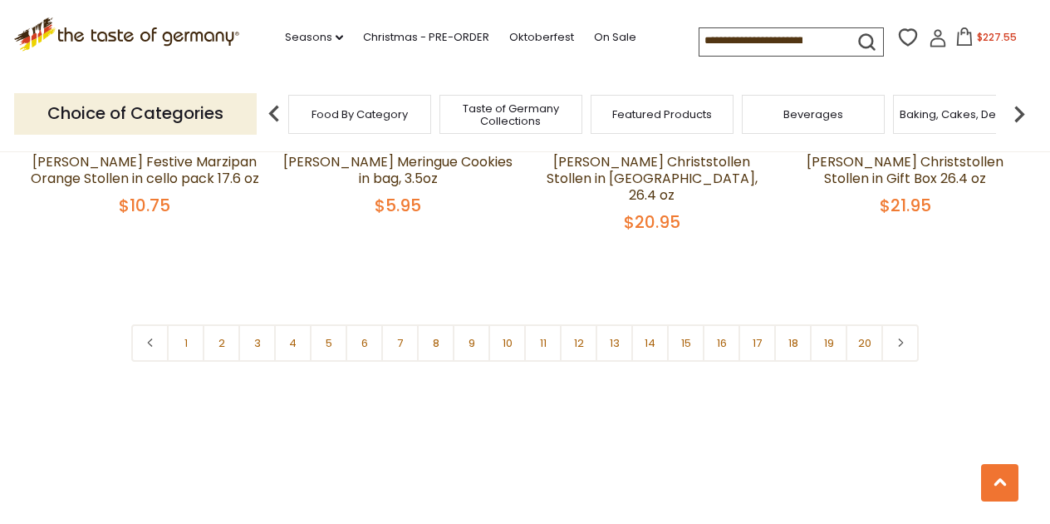
scroll to position [4015, 0]
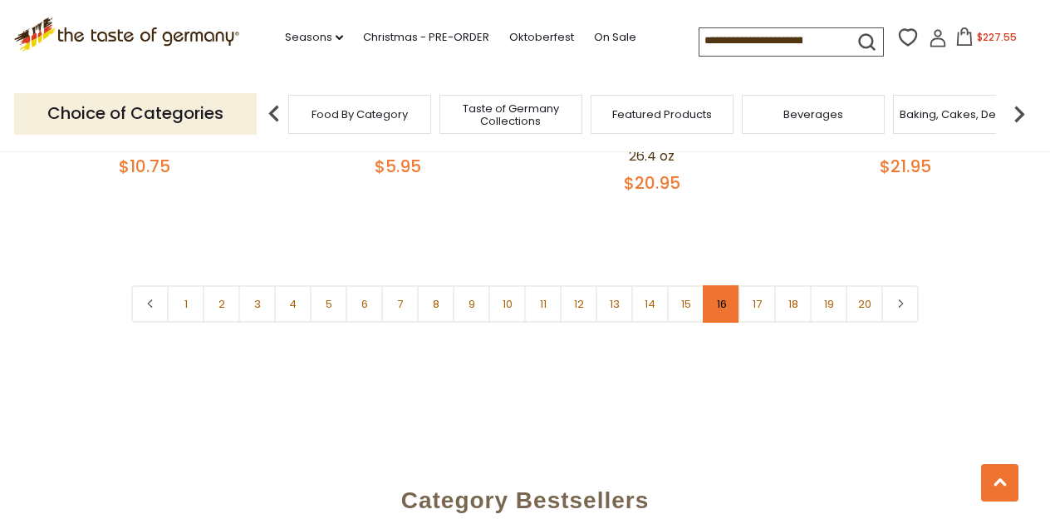
click at [720, 285] on link "16" at bounding box center [721, 303] width 37 height 37
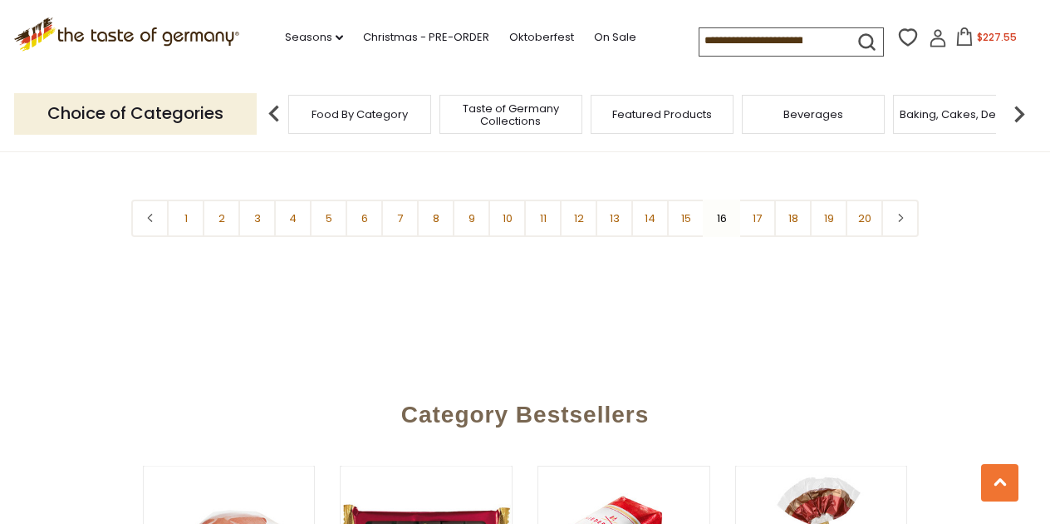
scroll to position [4091, 0]
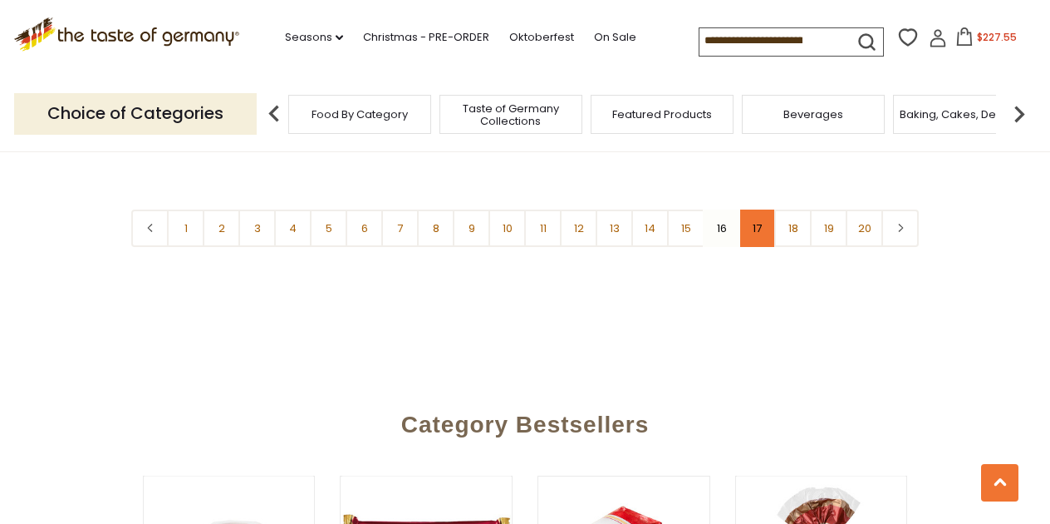
click at [754, 209] on link "17" at bounding box center [757, 227] width 37 height 37
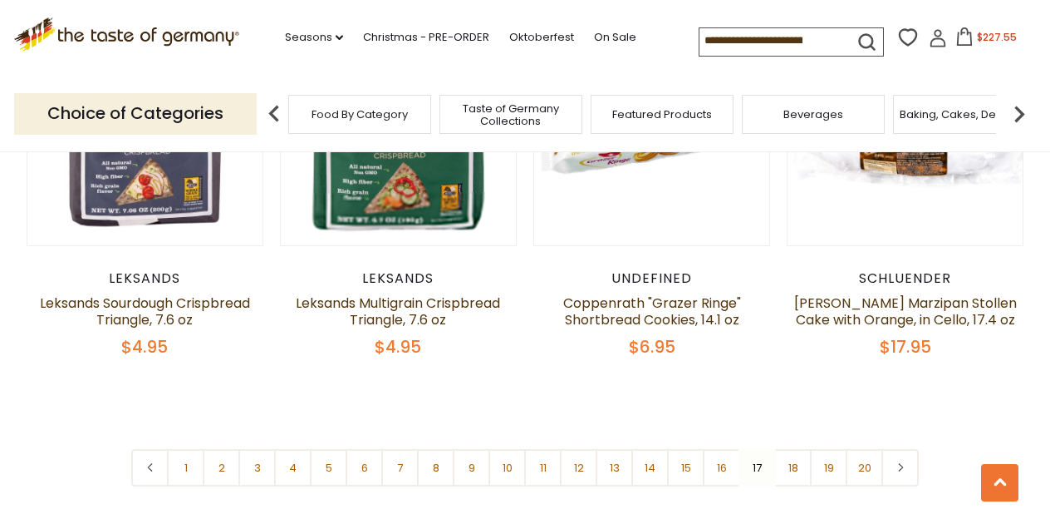
scroll to position [3867, 0]
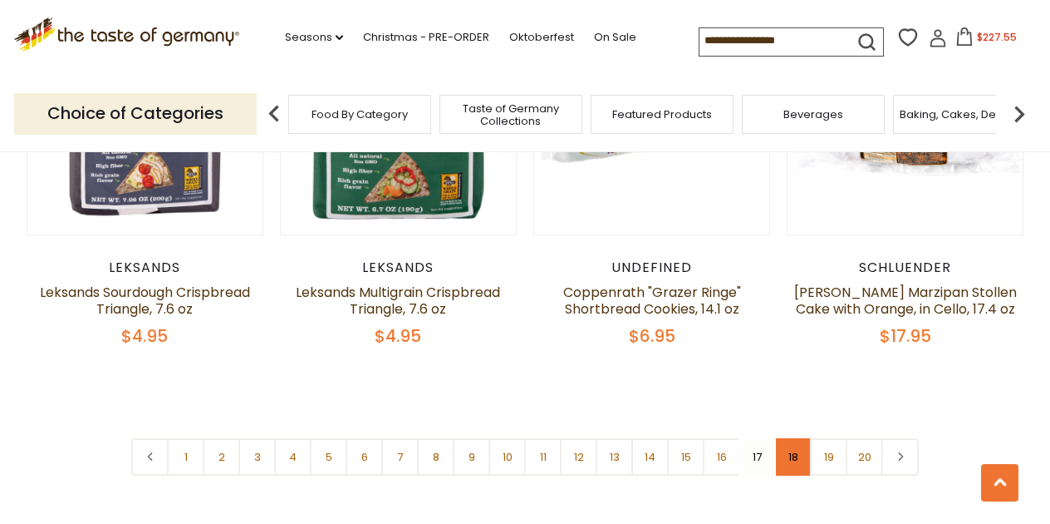
click at [790, 438] on link "18" at bounding box center [793, 456] width 37 height 37
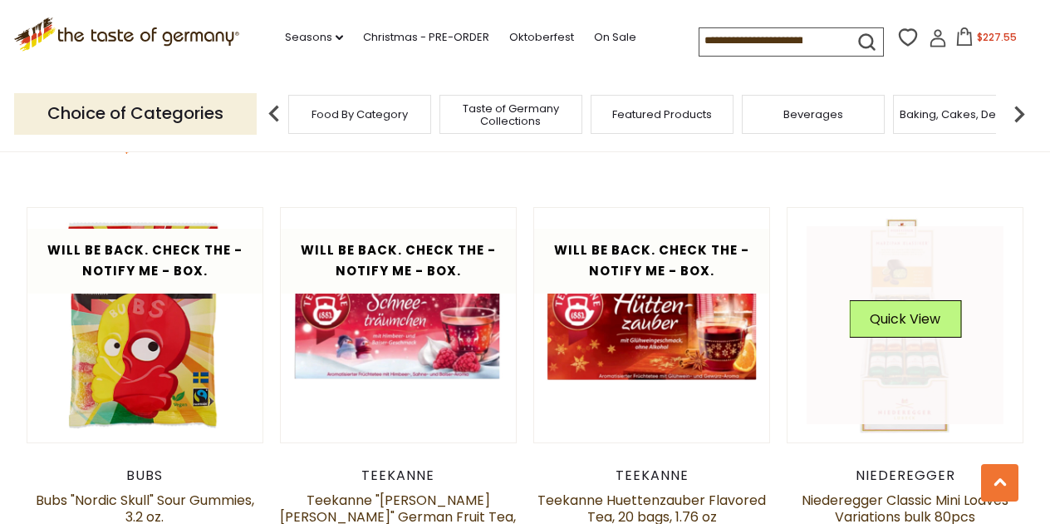
scroll to position [814, 0]
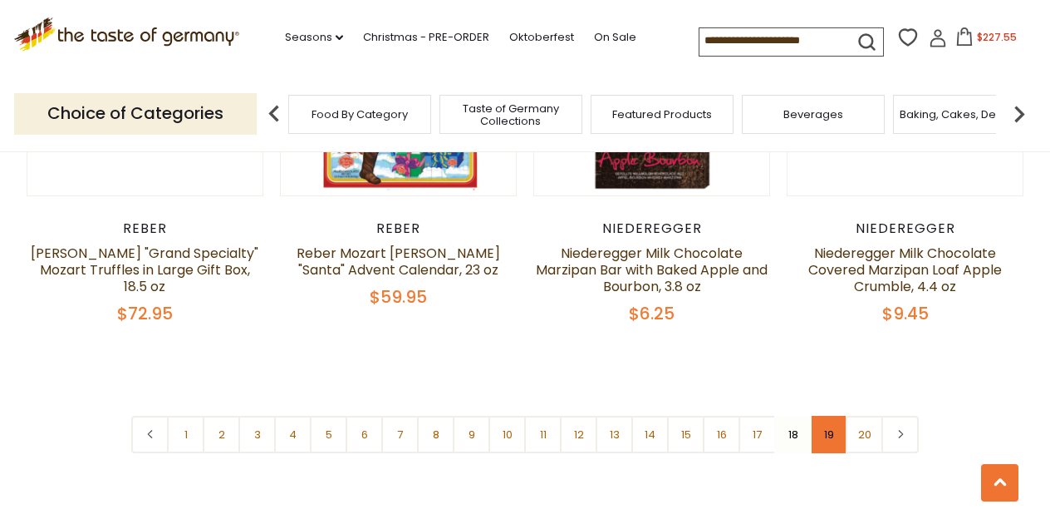
click at [829, 416] on link "19" at bounding box center [828, 434] width 37 height 37
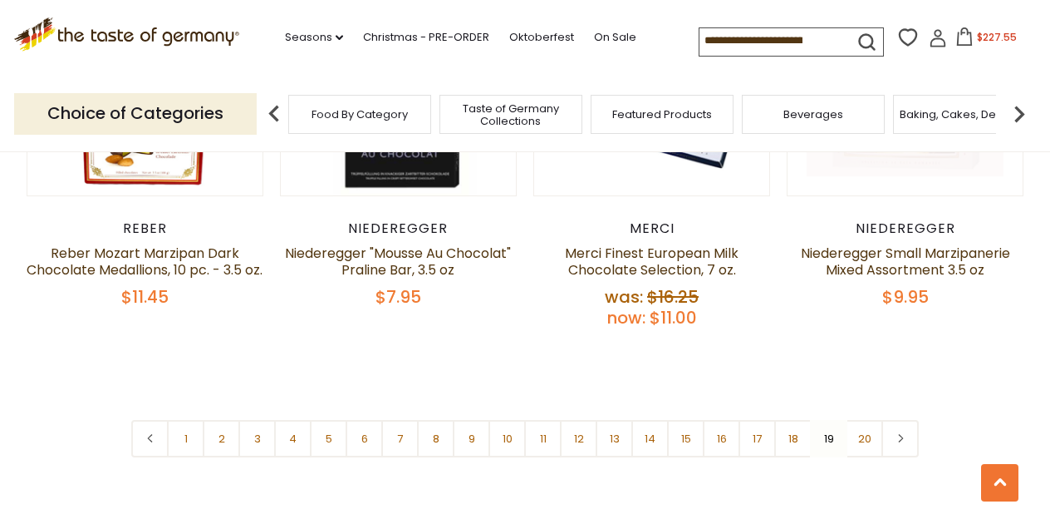
scroll to position [3978, 0]
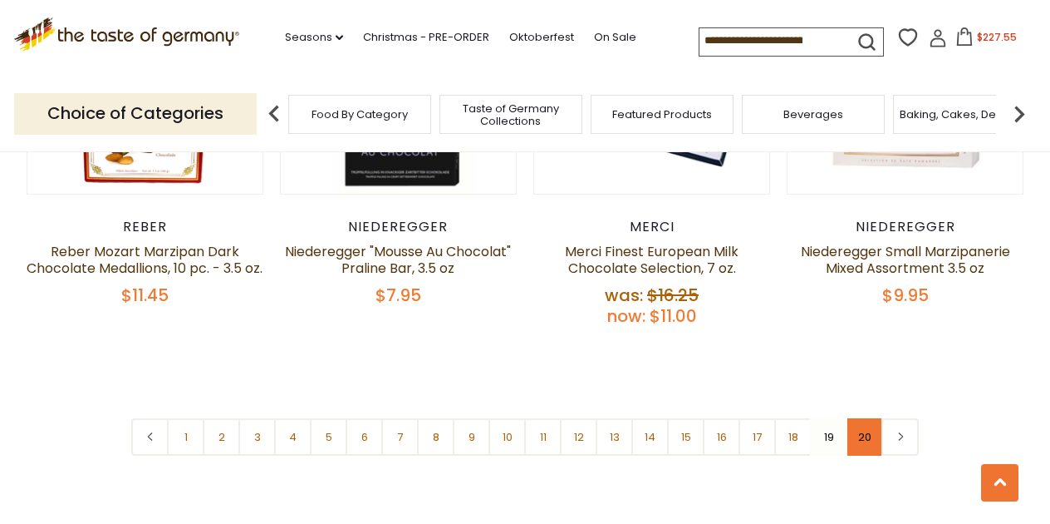
click at [863, 418] on link "20" at bounding box center [864, 436] width 37 height 37
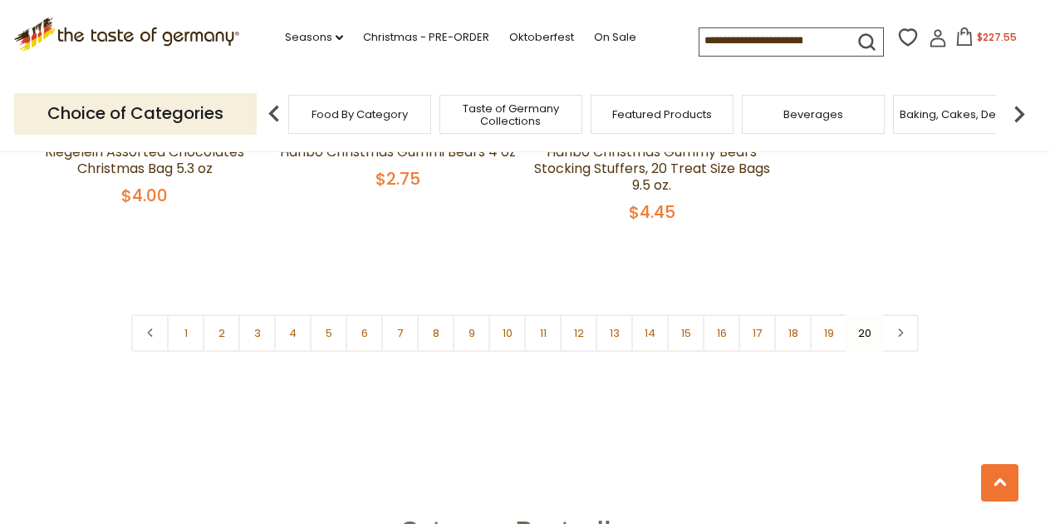
scroll to position [1133, 0]
click at [900, 332] on icon at bounding box center [901, 334] width 10 height 8
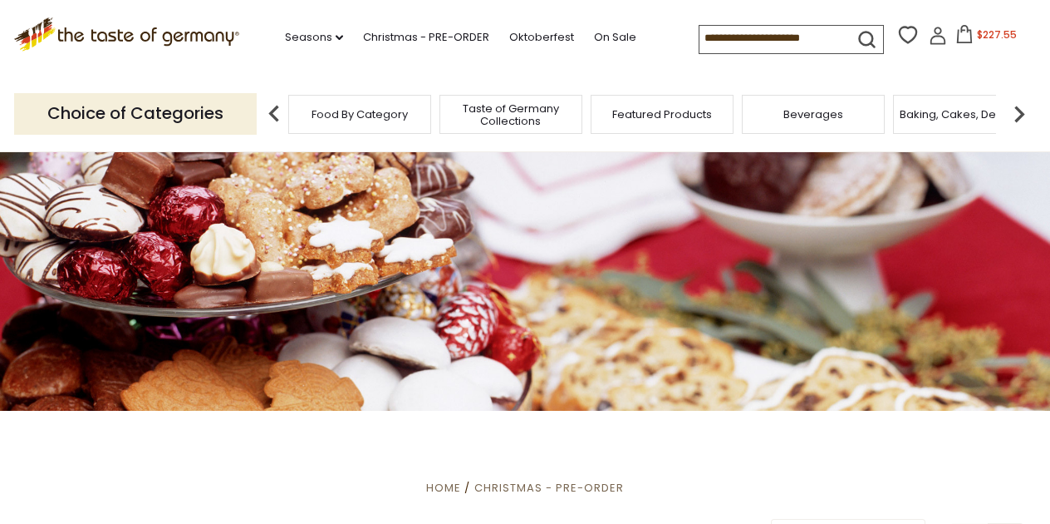
click at [977, 32] on span "$227.55" at bounding box center [997, 34] width 40 height 14
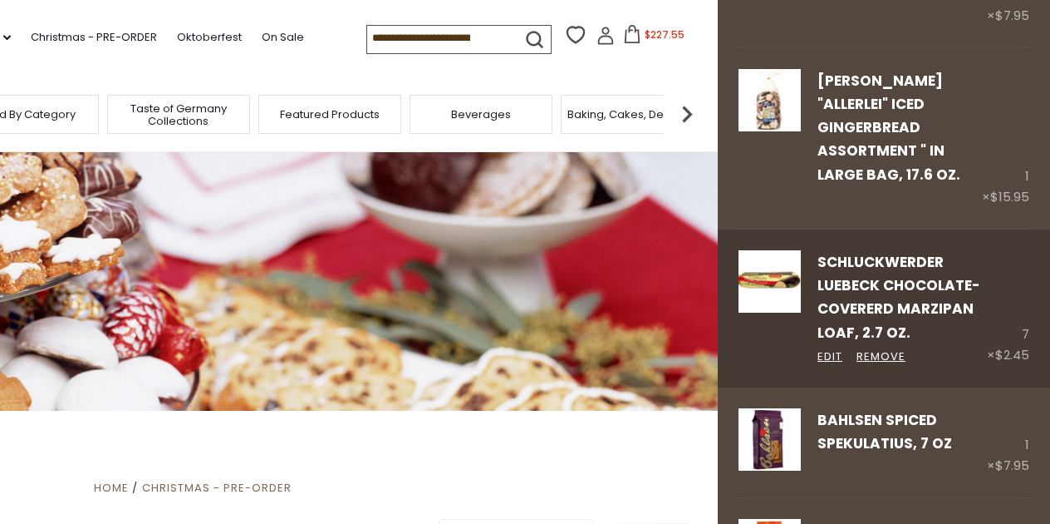
scroll to position [2269, 0]
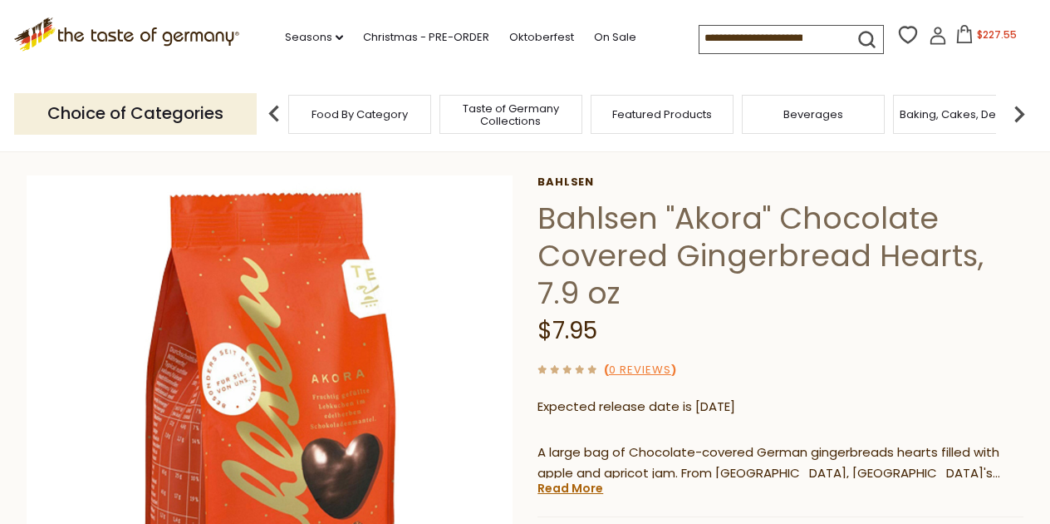
scroll to position [71, 0]
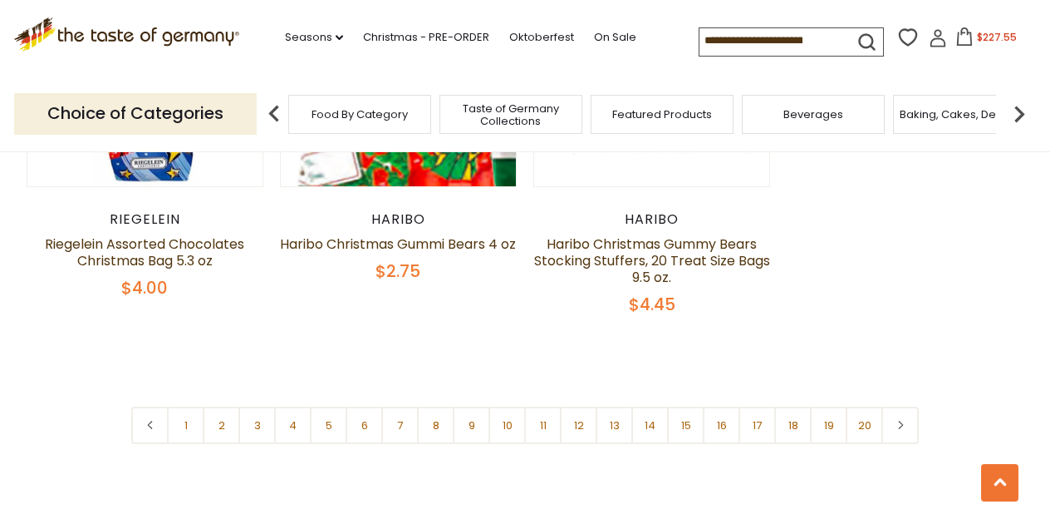
scroll to position [1043, 0]
click at [956, 42] on icon at bounding box center [965, 36] width 18 height 18
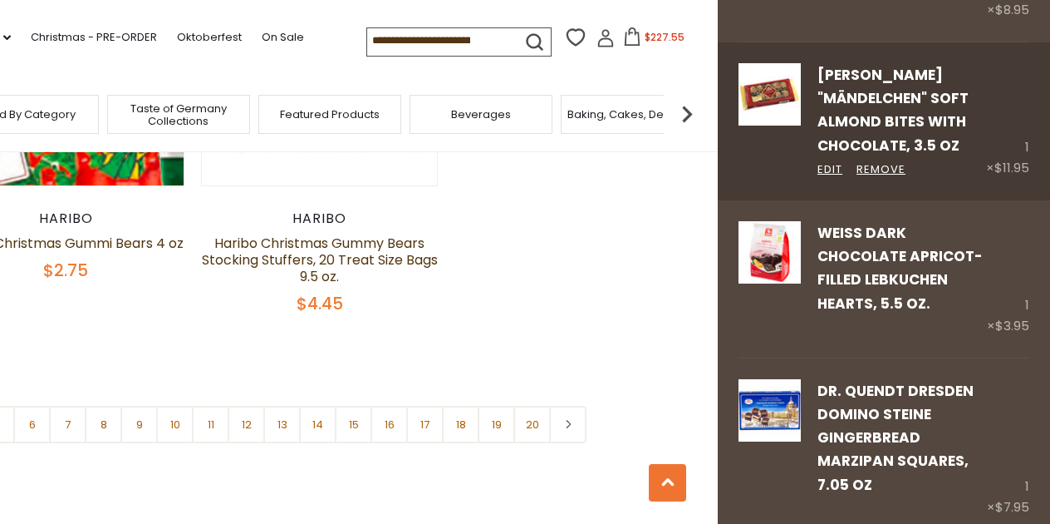
scroll to position [231, 0]
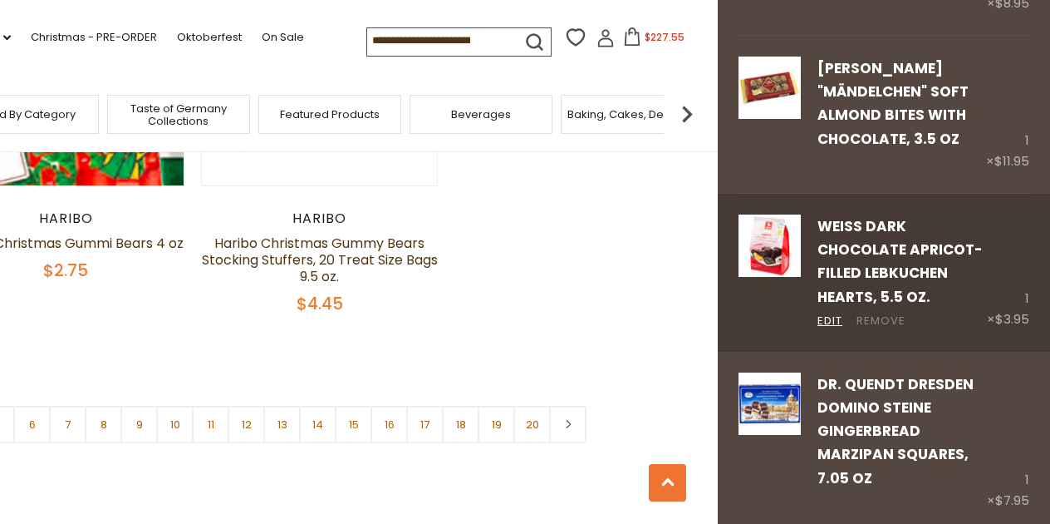
click at [888, 315] on link "Remove" at bounding box center [881, 320] width 49 height 17
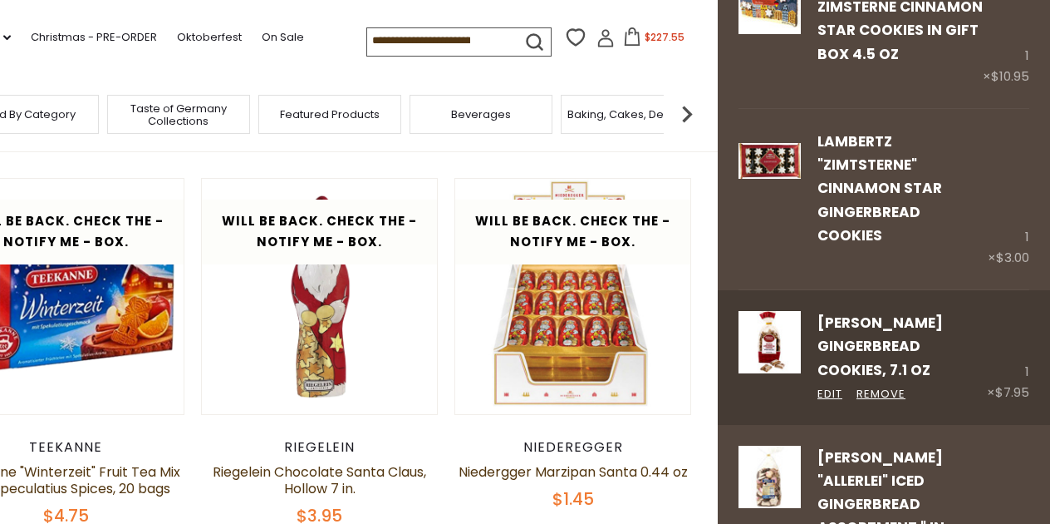
scroll to position [1895, 0]
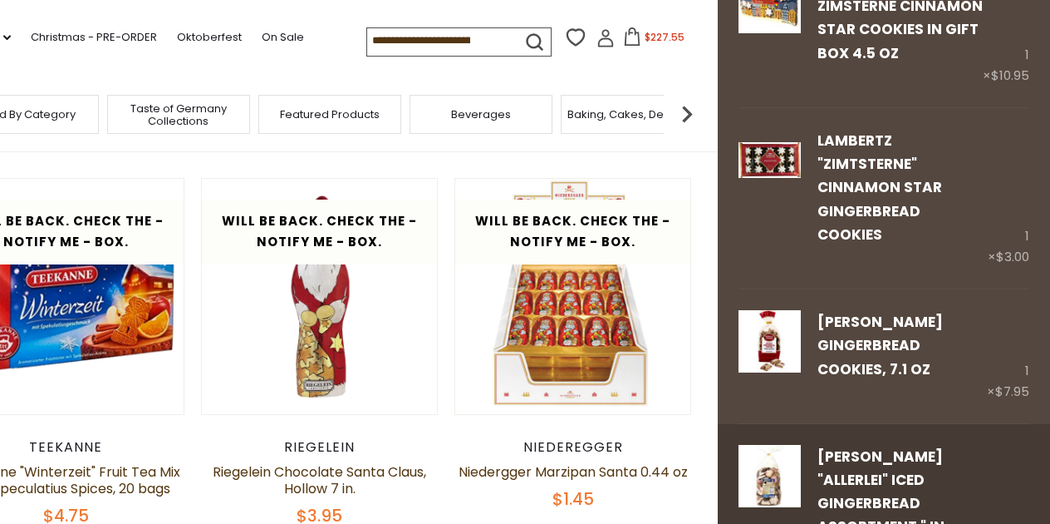
click at [914, 446] on link "[PERSON_NAME] "Allerlei" Iced Gingerbread Assortment " in Large Bag, 17.6 oz." at bounding box center [889, 503] width 143 height 114
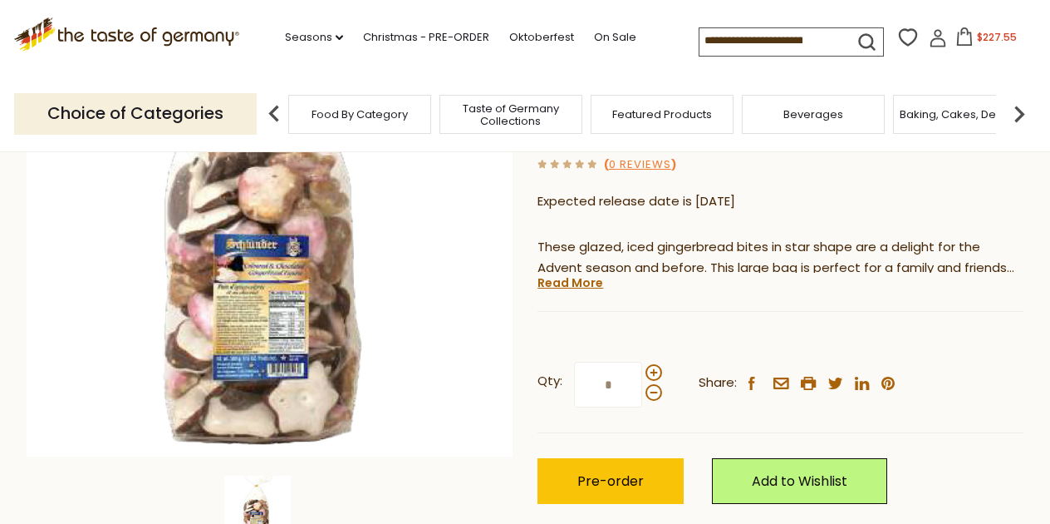
scroll to position [266, 0]
click at [567, 279] on link "Read More" at bounding box center [571, 281] width 66 height 17
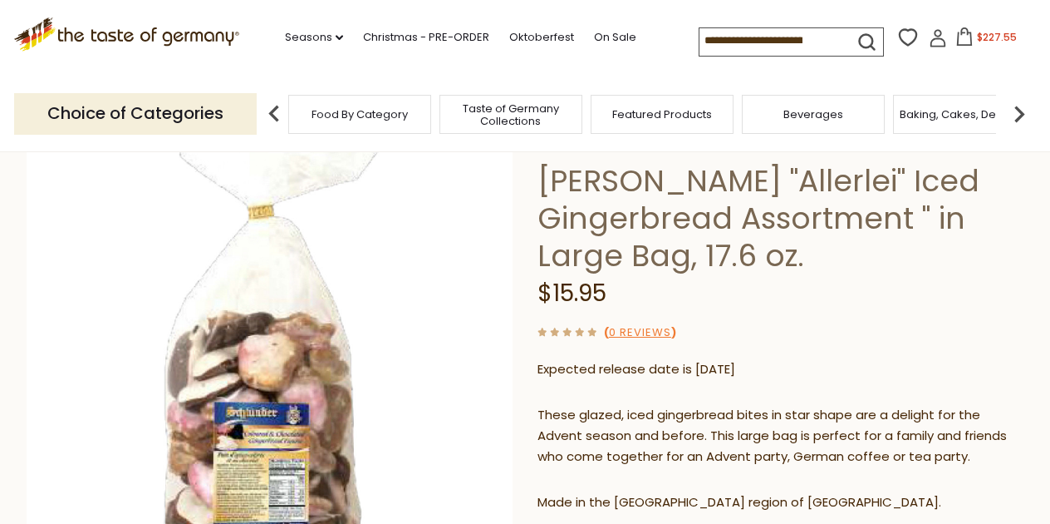
scroll to position [82, 0]
